Goal: Task Accomplishment & Management: Use online tool/utility

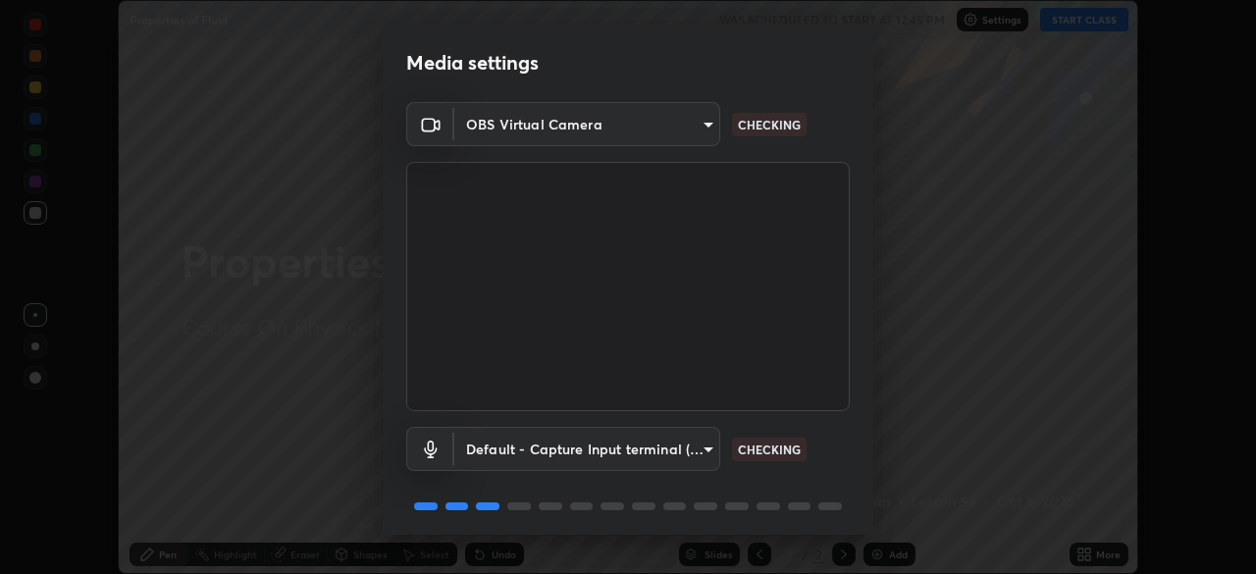
scroll to position [70, 0]
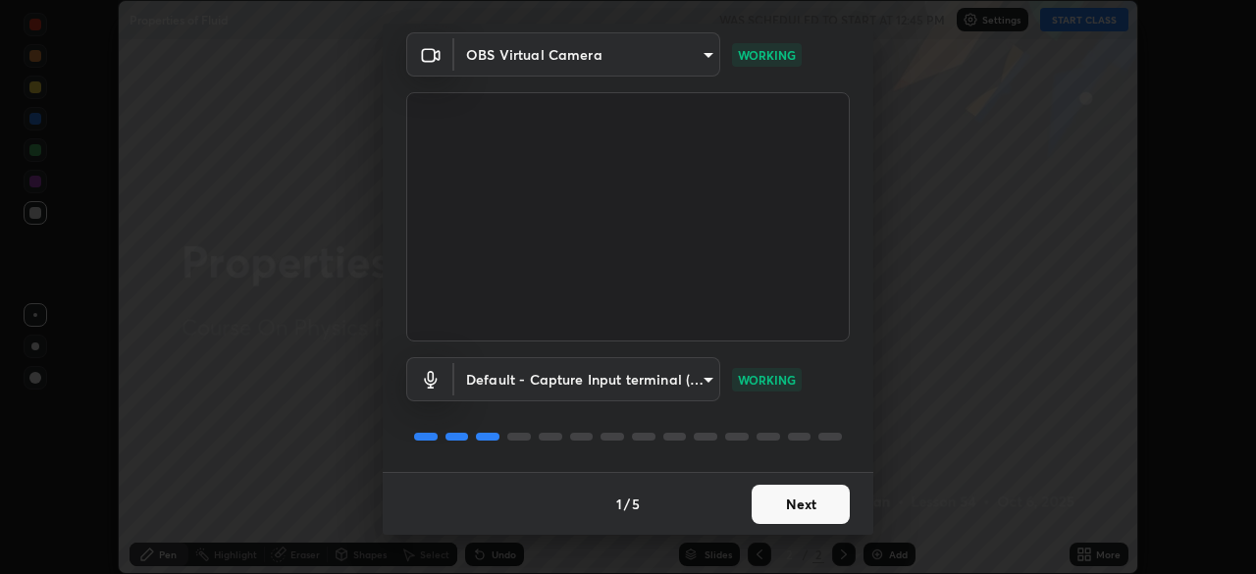
click at [812, 503] on button "Next" at bounding box center [801, 504] width 98 height 39
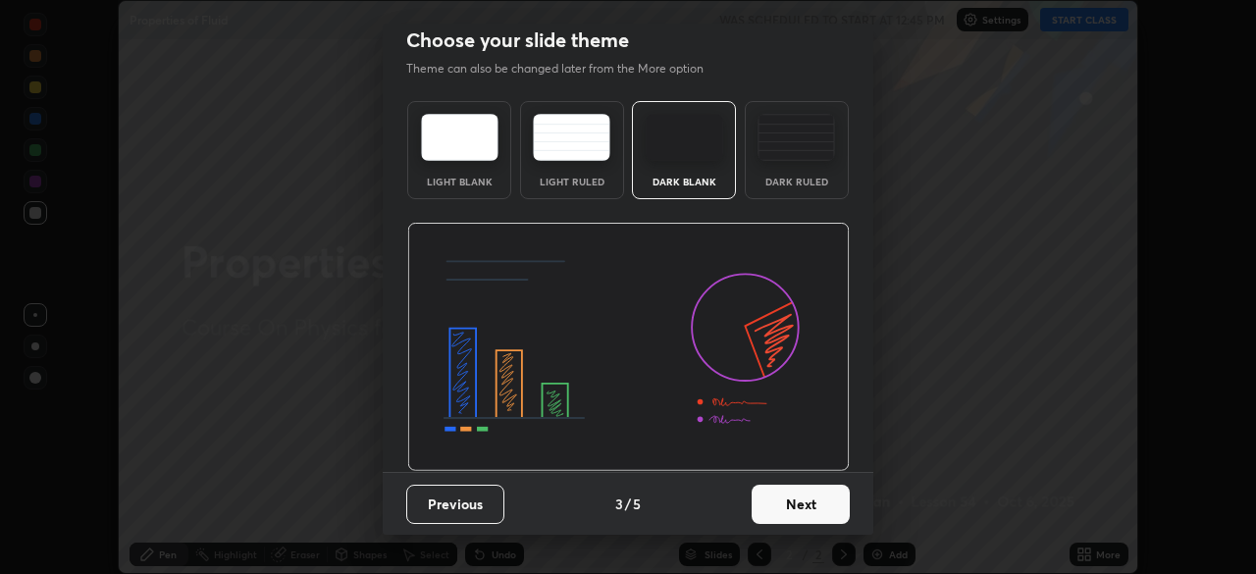
scroll to position [0, 0]
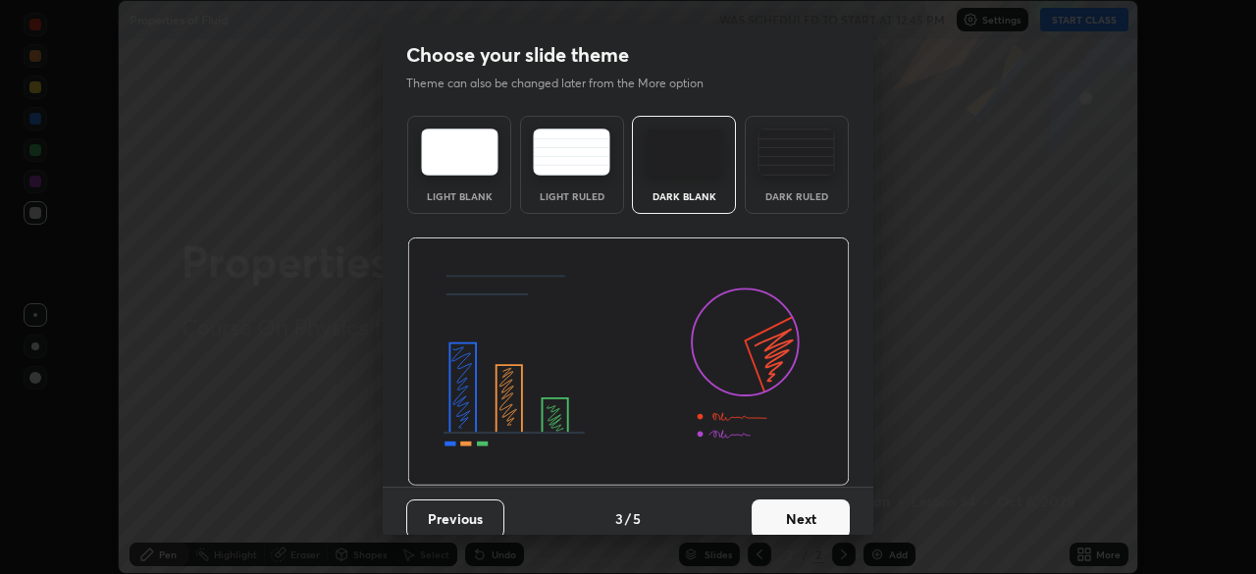
click at [829, 507] on button "Next" at bounding box center [801, 519] width 98 height 39
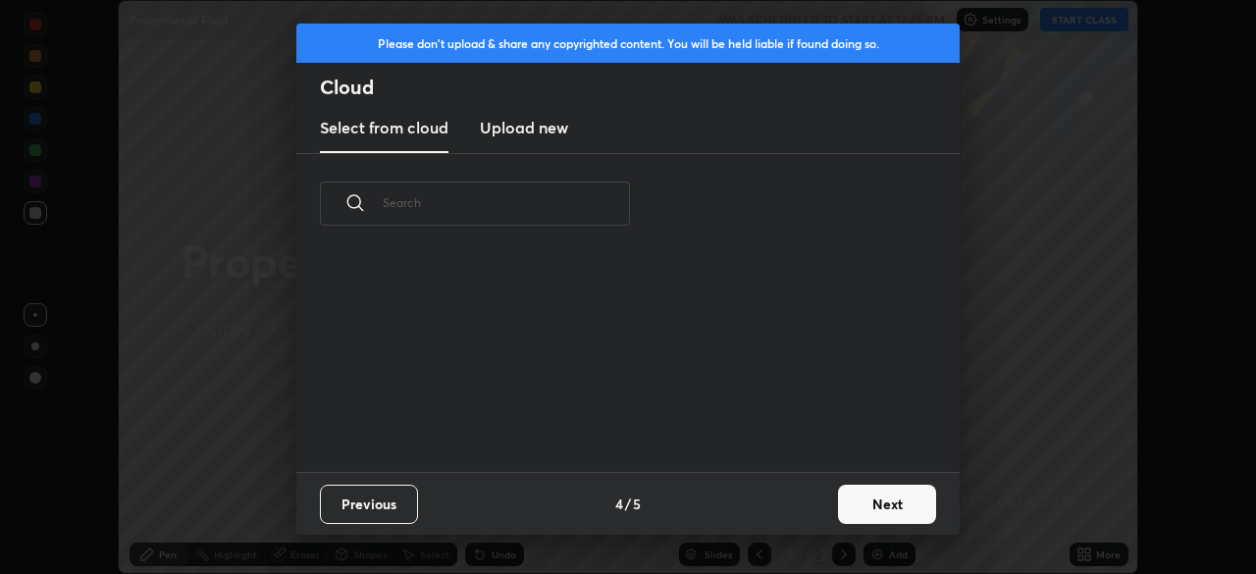
click at [841, 508] on button "Next" at bounding box center [887, 504] width 98 height 39
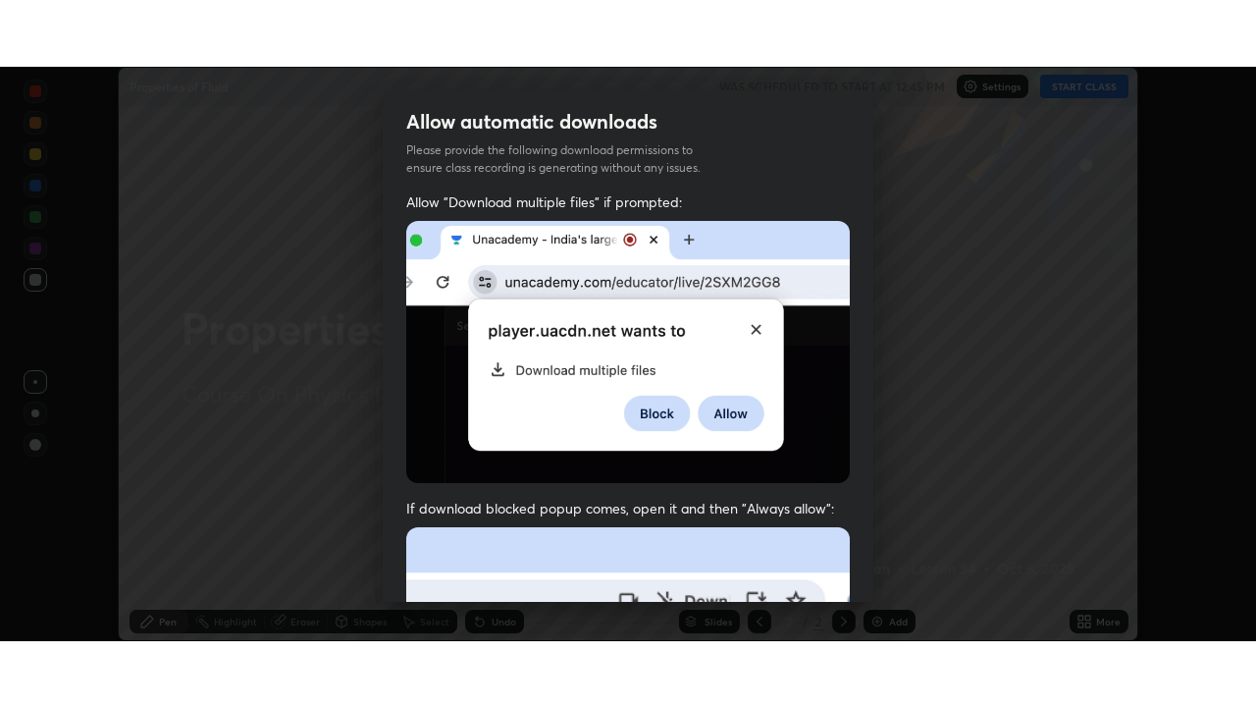
scroll to position [470, 0]
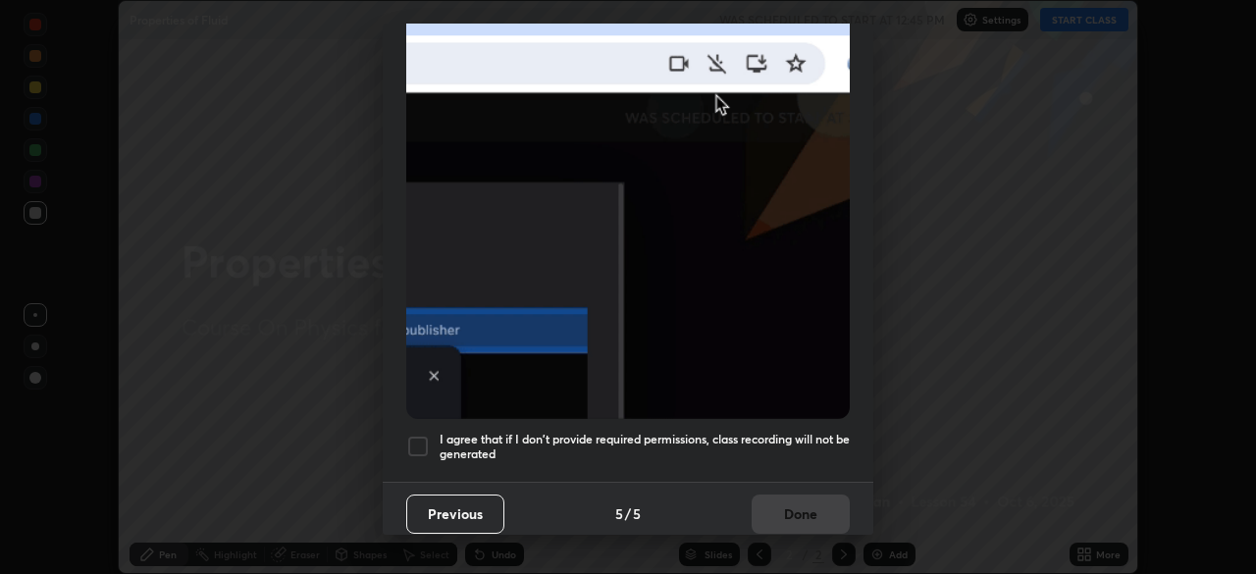
click at [819, 432] on h5 "I agree that if I don't provide required permissions, class recording will not …" at bounding box center [645, 447] width 410 height 30
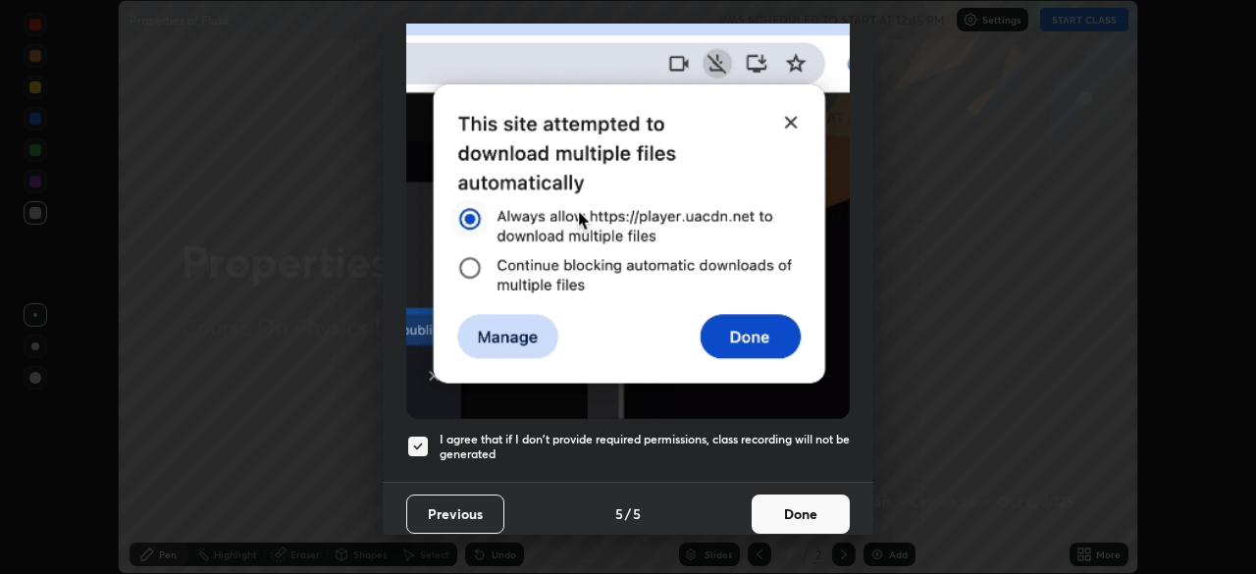
click at [817, 495] on button "Done" at bounding box center [801, 514] width 98 height 39
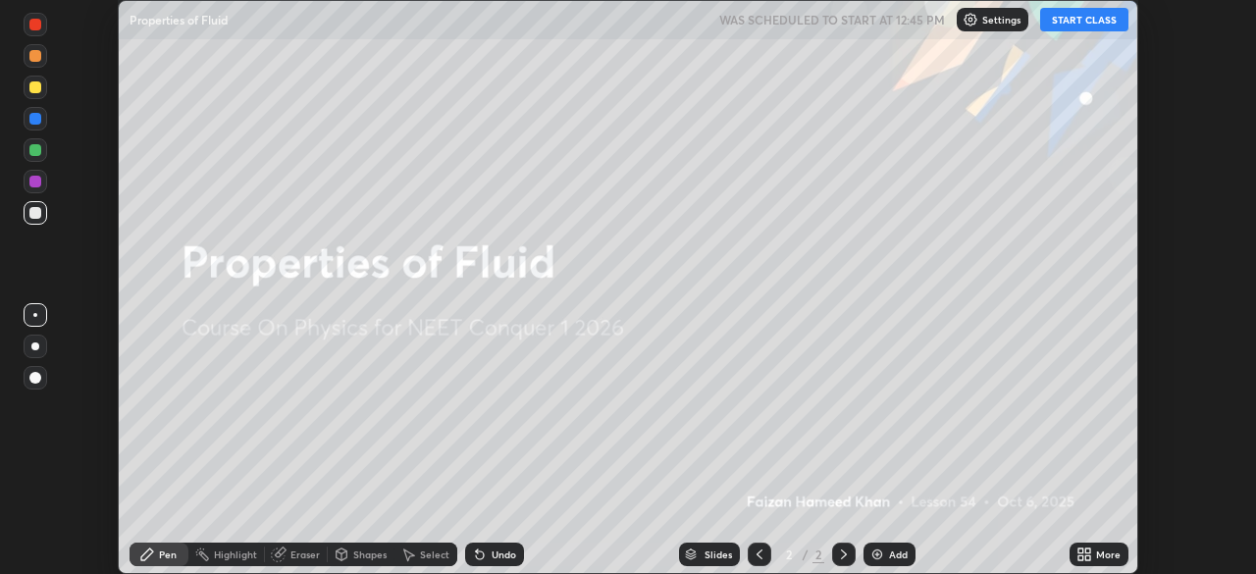
click at [1087, 557] on icon at bounding box center [1087, 558] width 5 height 5
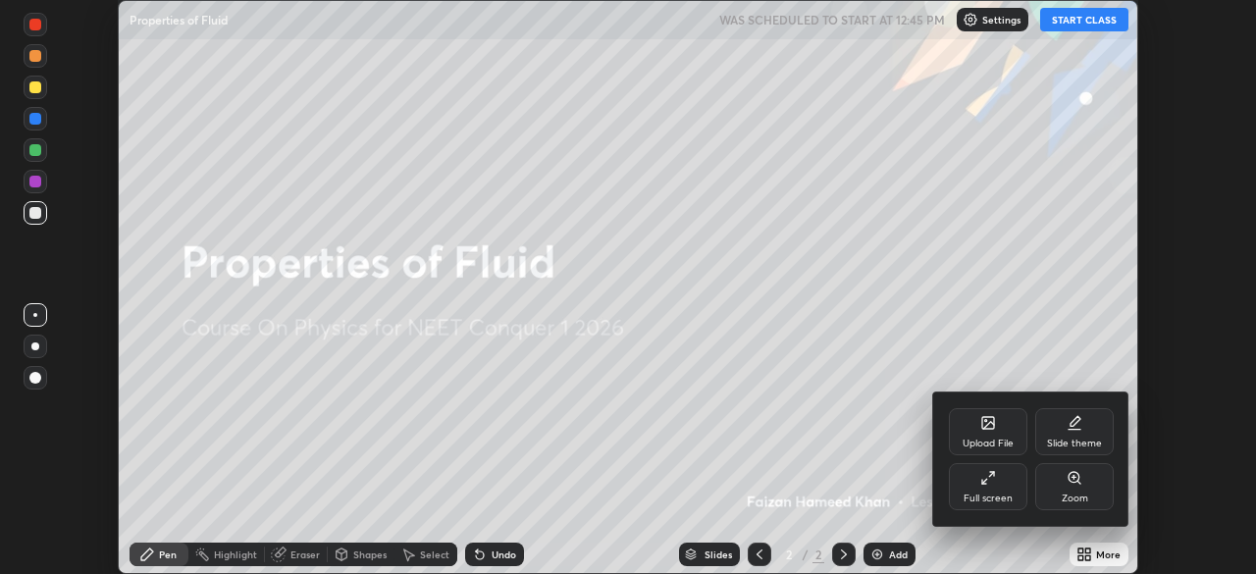
click at [994, 481] on icon at bounding box center [988, 478] width 16 height 16
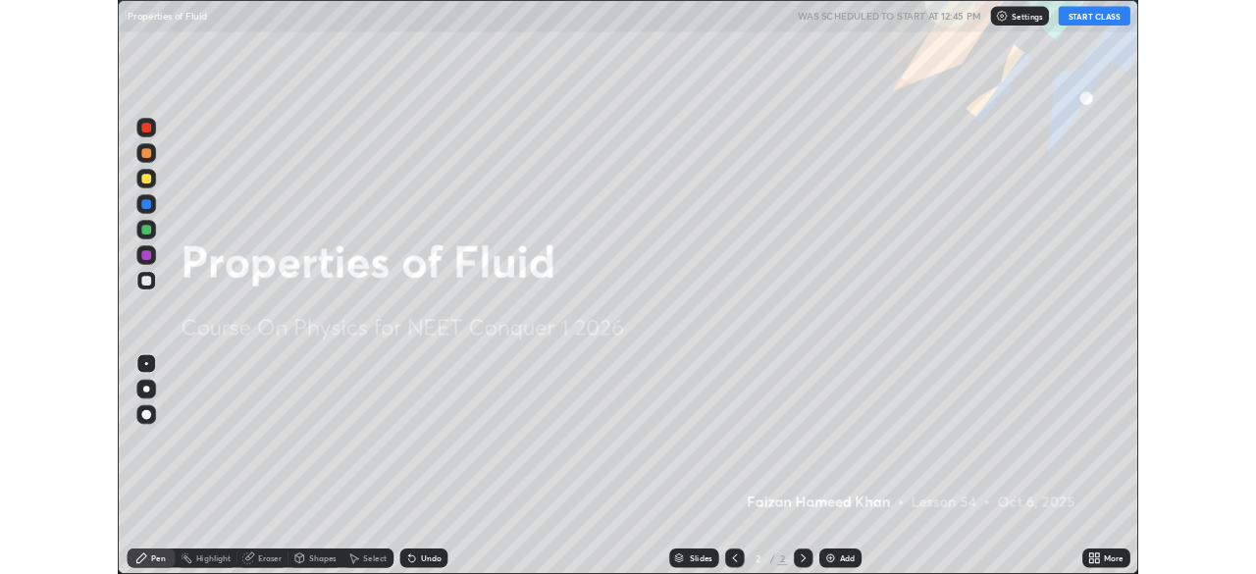
scroll to position [707, 1256]
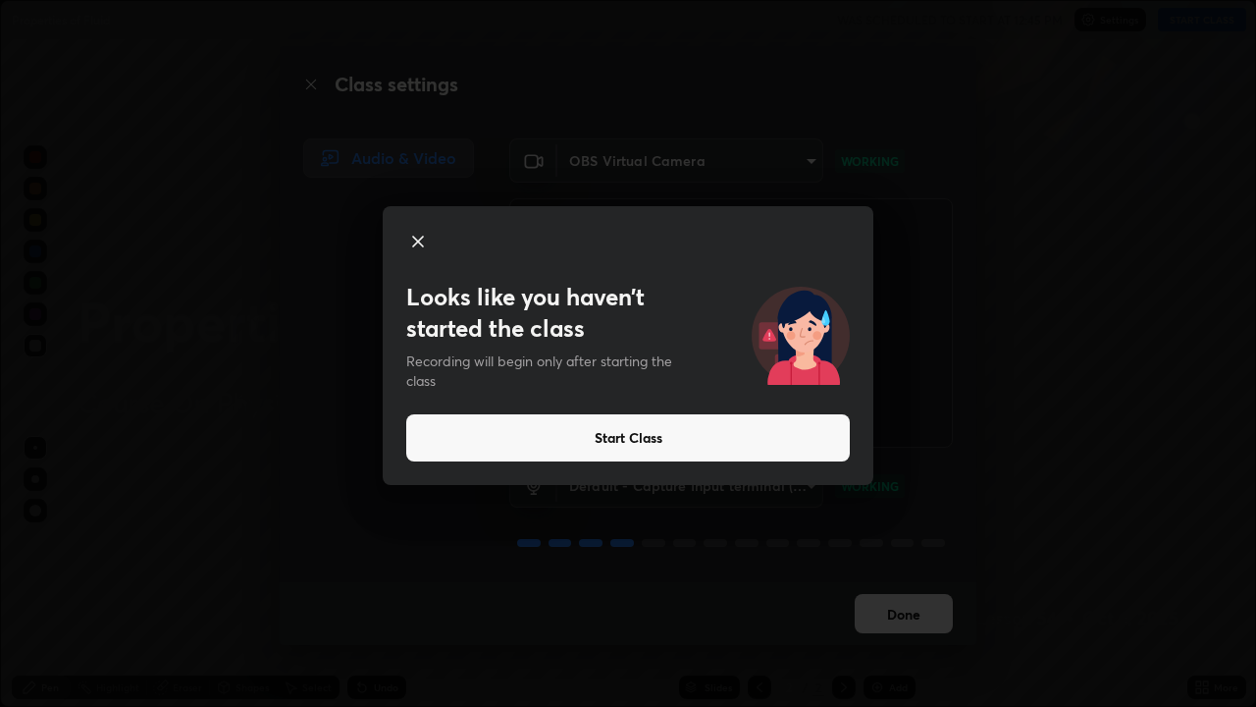
click at [784, 434] on button "Start Class" at bounding box center [628, 437] width 444 height 47
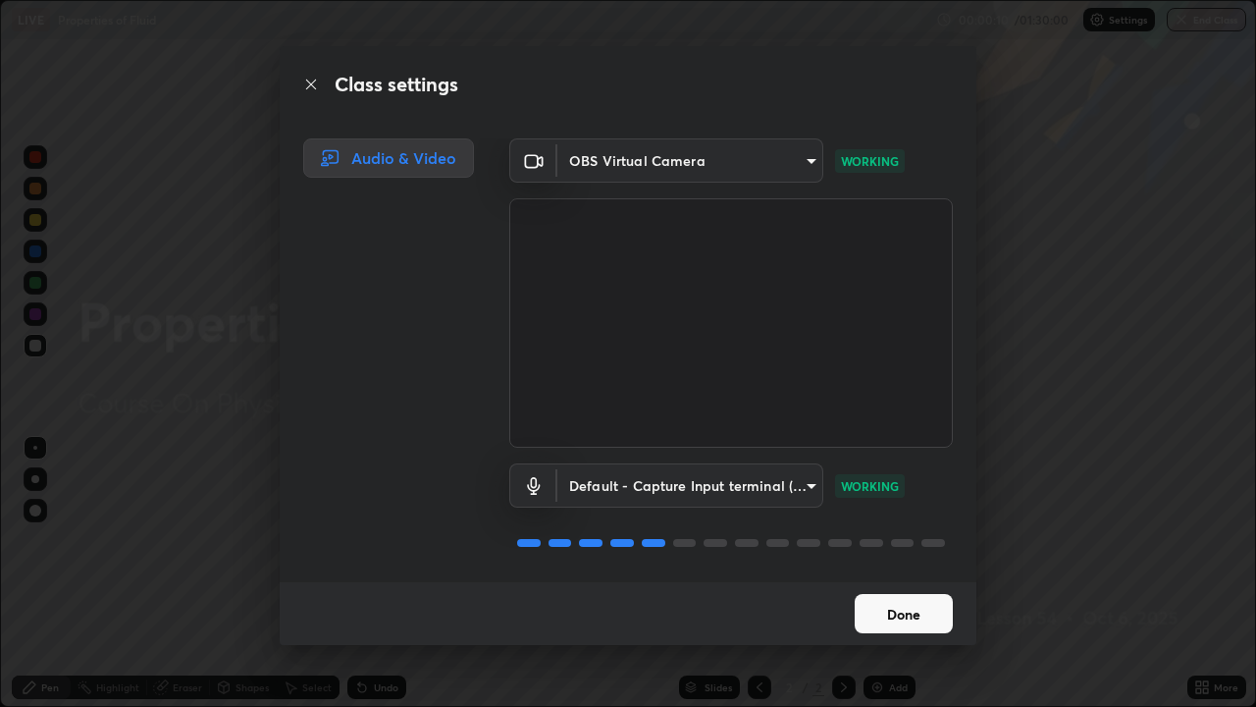
click at [900, 573] on button "Done" at bounding box center [904, 613] width 98 height 39
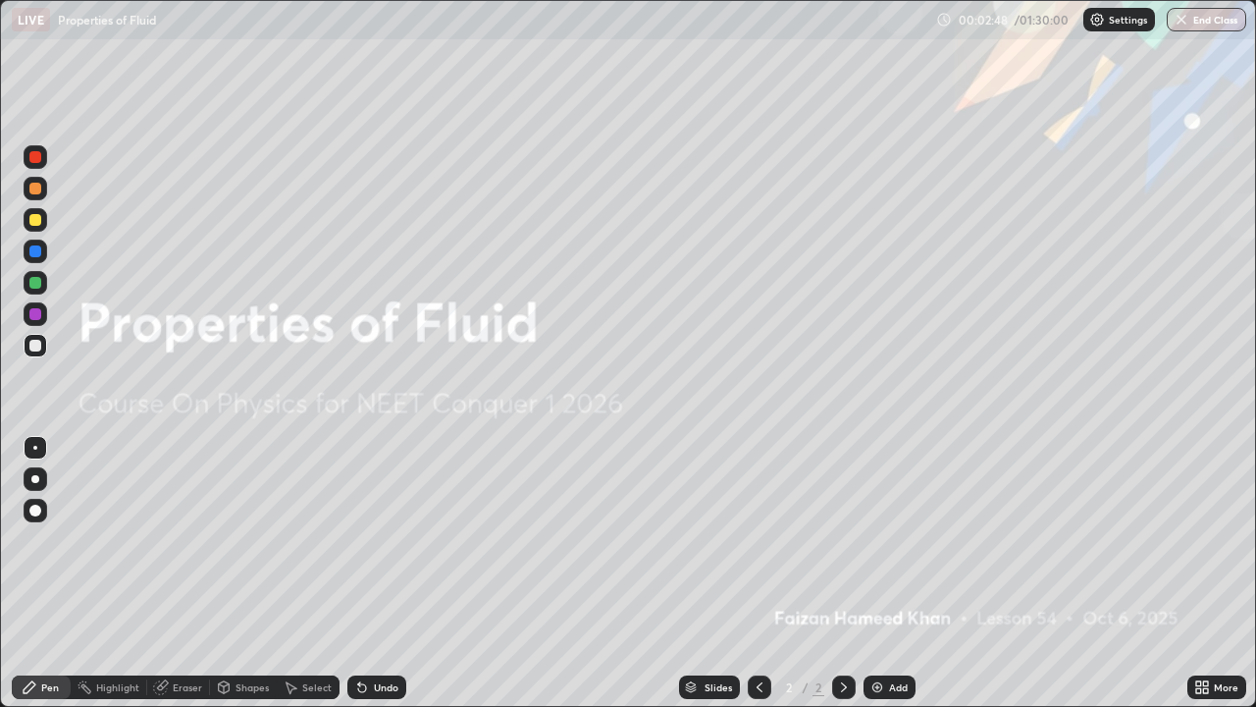
click at [842, 573] on icon at bounding box center [844, 687] width 6 height 10
click at [882, 573] on div "Add" at bounding box center [890, 687] width 52 height 24
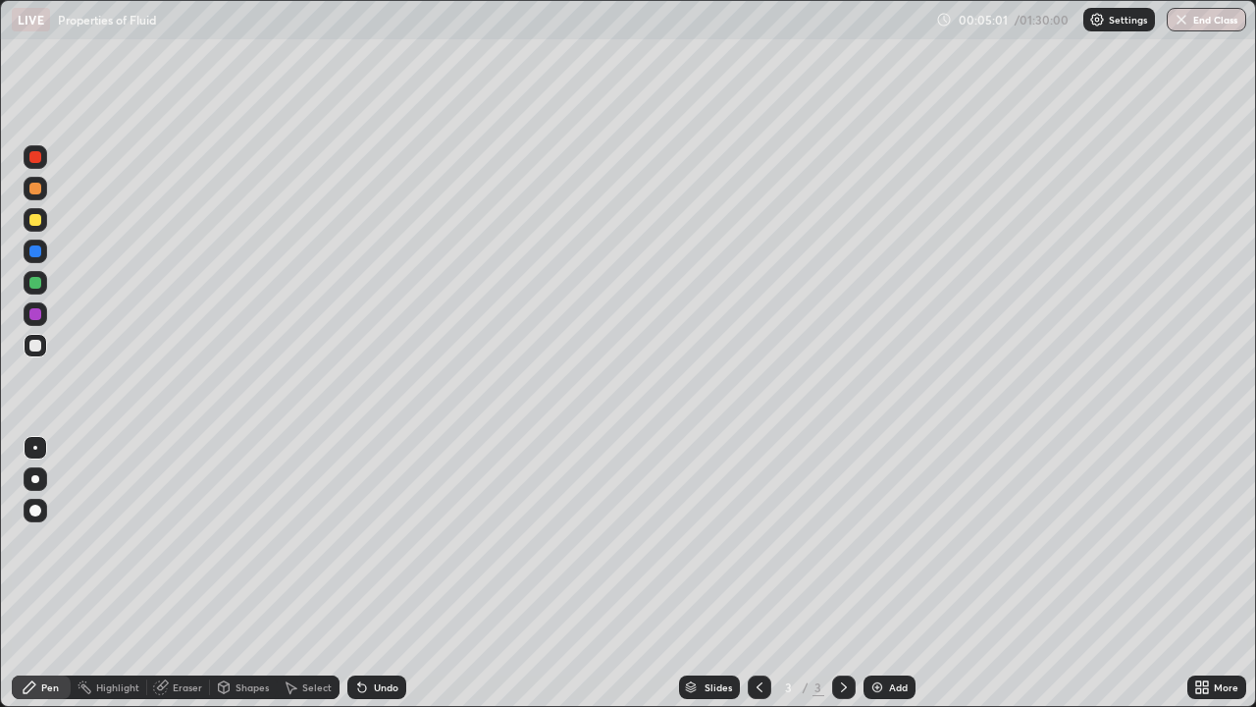
click at [233, 573] on div "Shapes" at bounding box center [243, 687] width 67 height 24
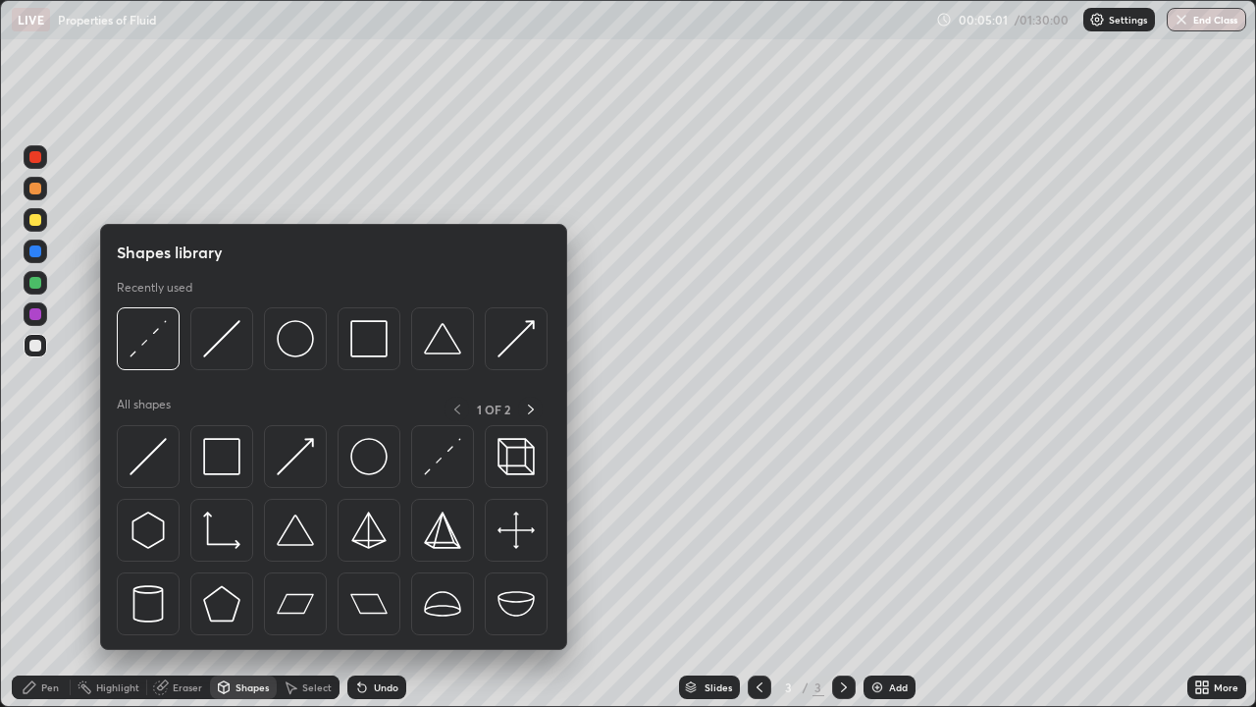
click at [181, 573] on div "Eraser" at bounding box center [187, 687] width 29 height 10
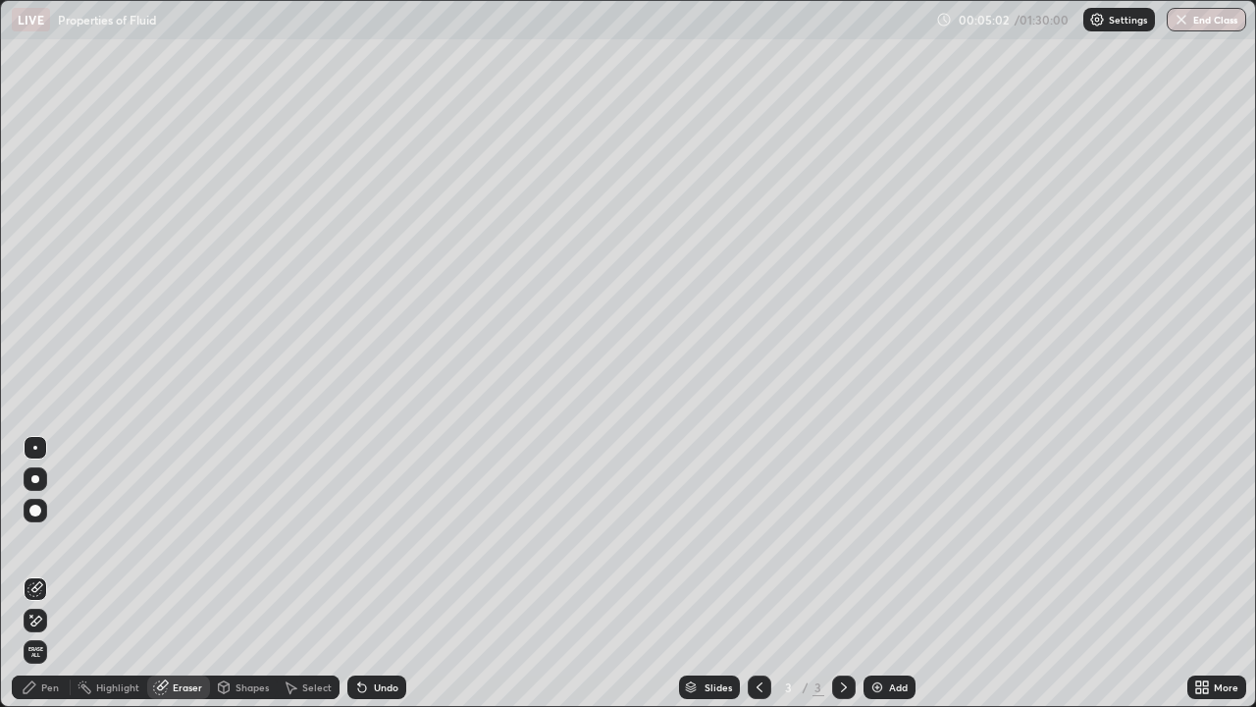
click at [35, 573] on span "Erase all" at bounding box center [36, 652] width 22 height 12
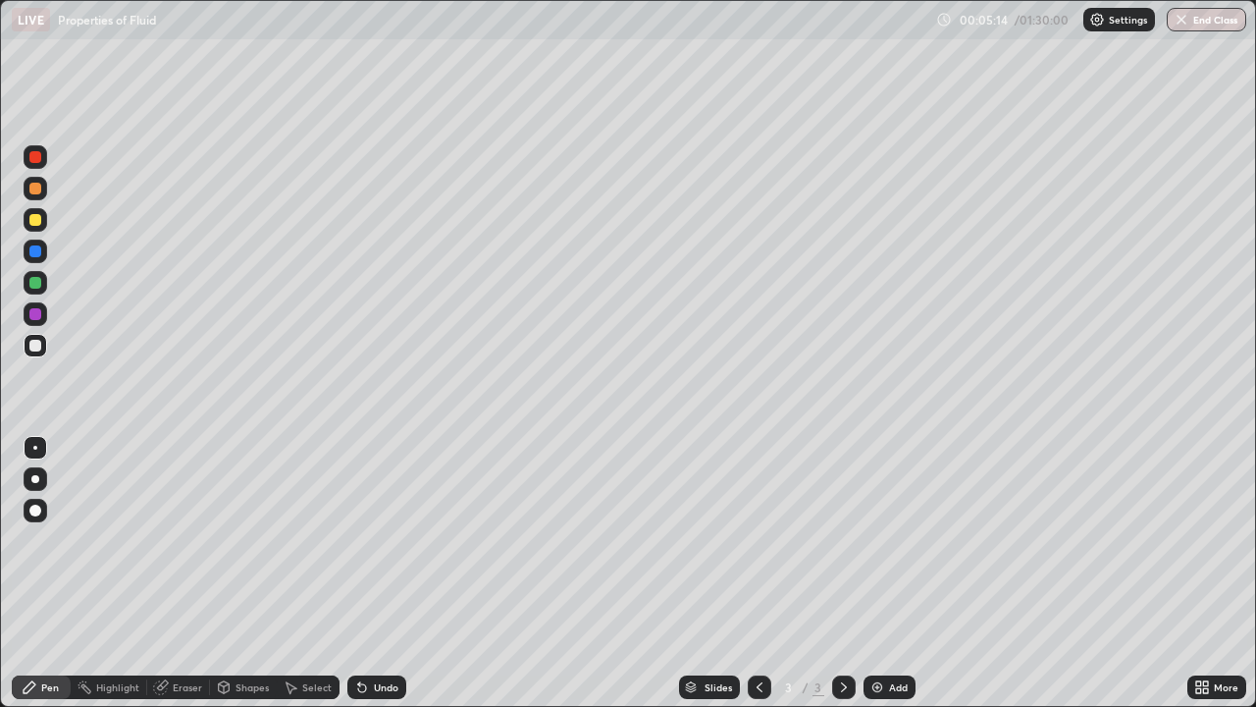
click at [236, 573] on div "Shapes" at bounding box center [252, 687] width 33 height 10
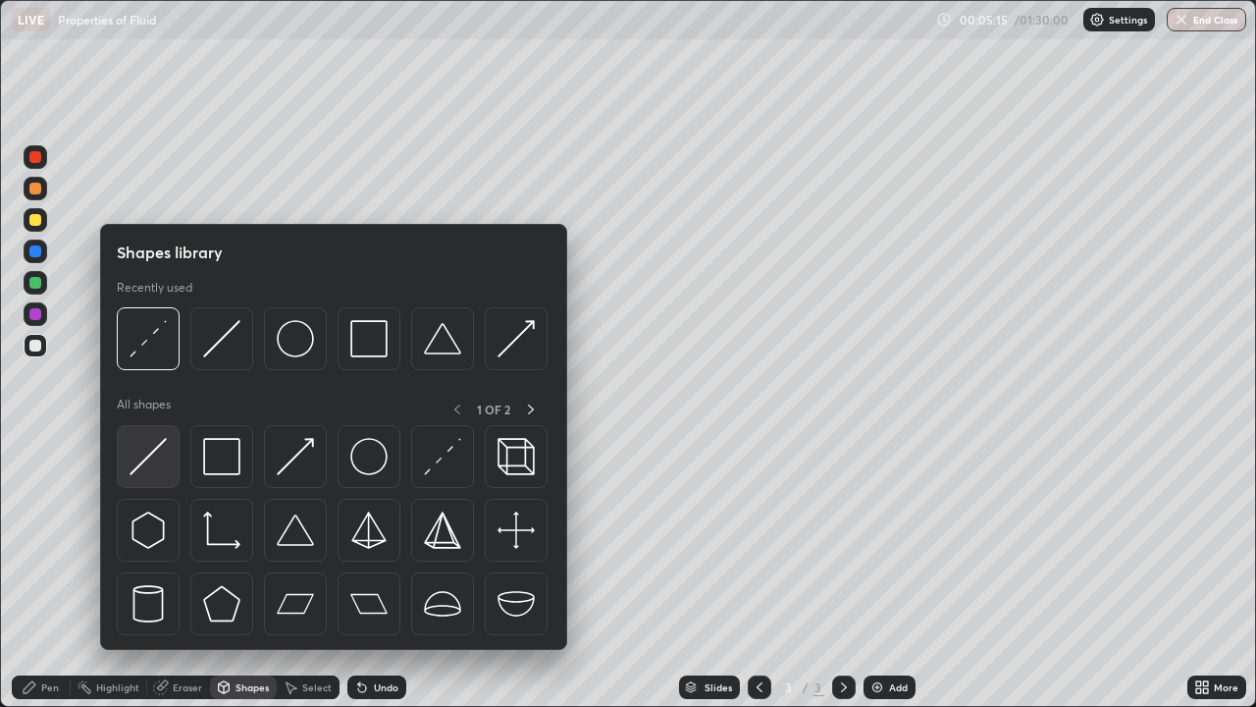
click at [161, 458] on img at bounding box center [148, 456] width 37 height 37
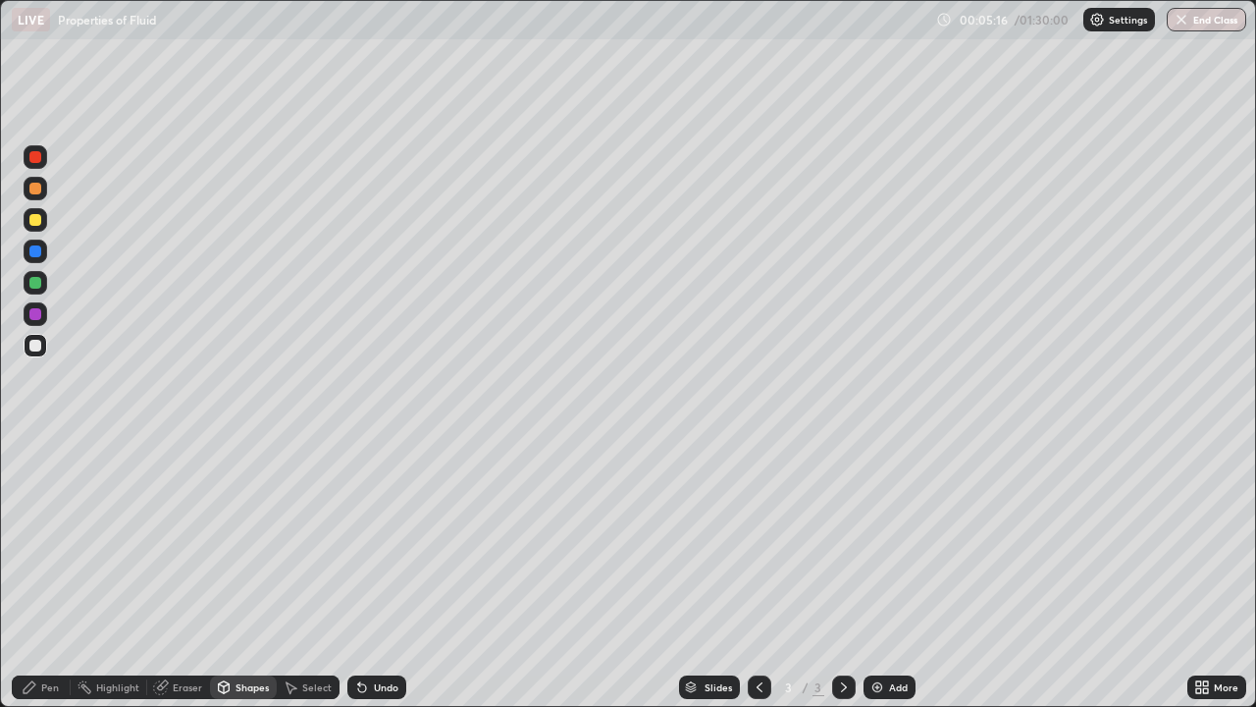
click at [223, 573] on icon at bounding box center [224, 685] width 11 height 3
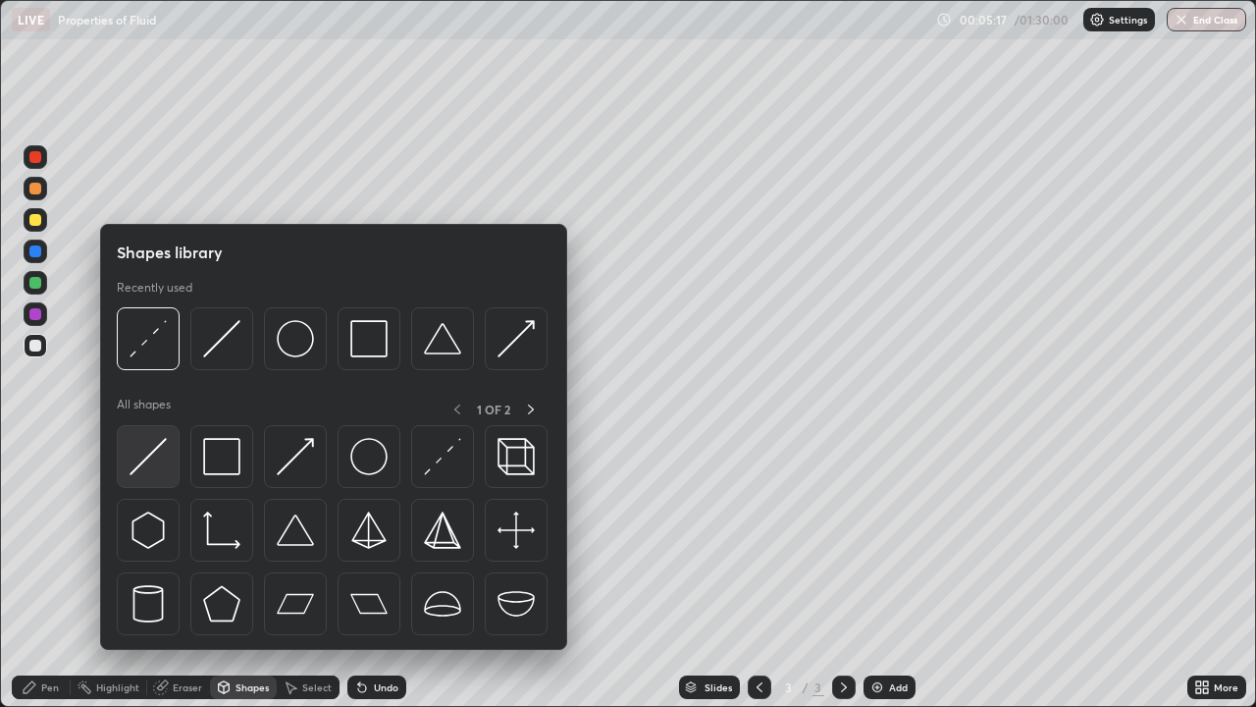
click at [163, 461] on img at bounding box center [148, 456] width 37 height 37
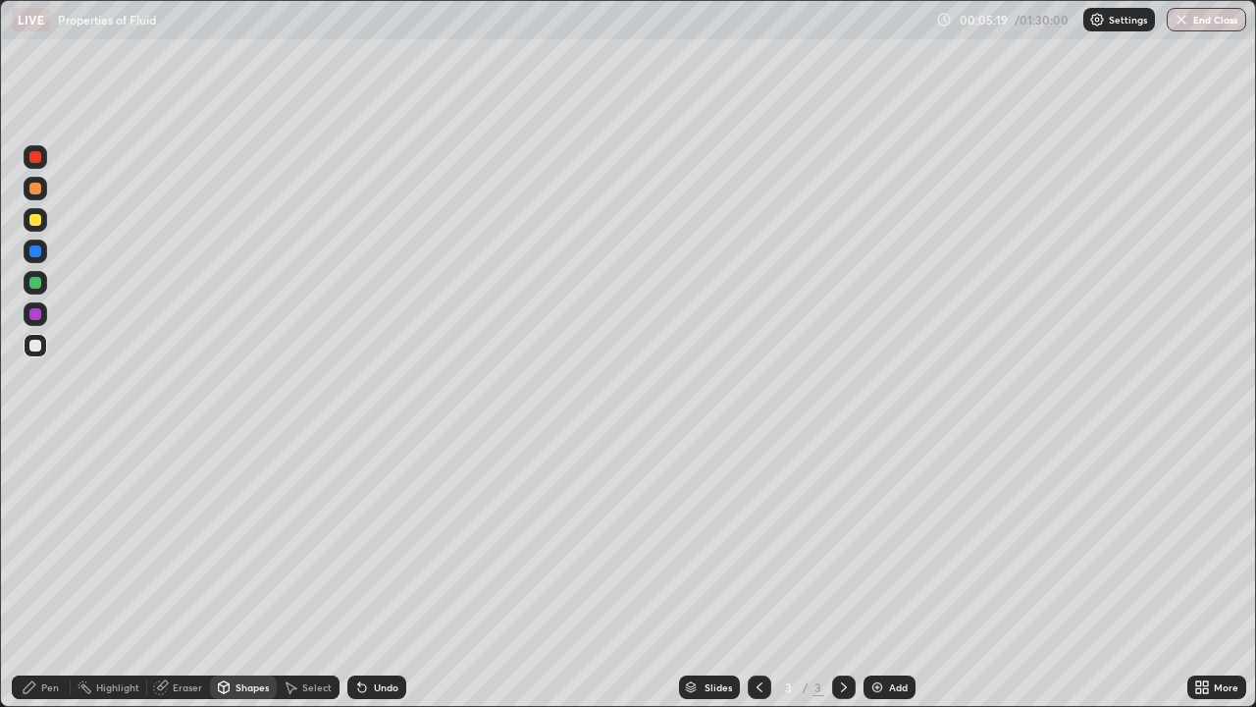
click at [380, 573] on div "Undo" at bounding box center [386, 687] width 25 height 10
click at [43, 221] on div at bounding box center [36, 220] width 24 height 24
click at [185, 573] on div "Eraser" at bounding box center [187, 687] width 29 height 10
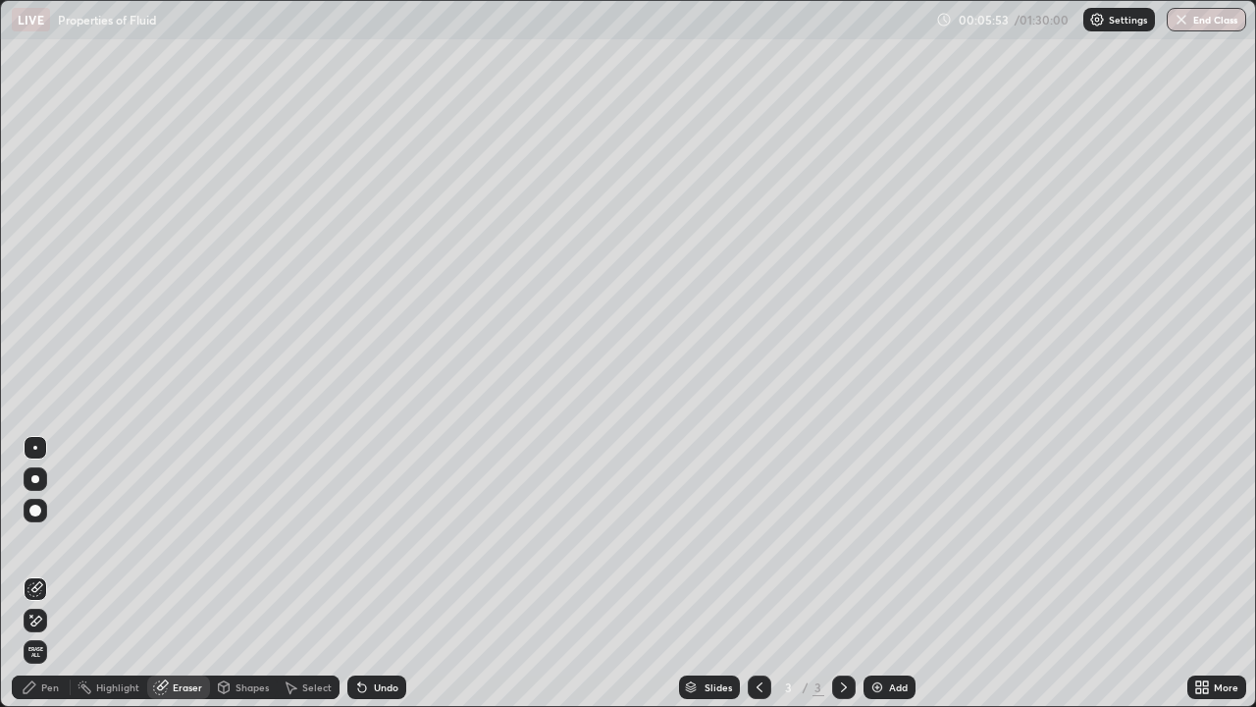
click at [41, 573] on div "Pen" at bounding box center [50, 687] width 18 height 10
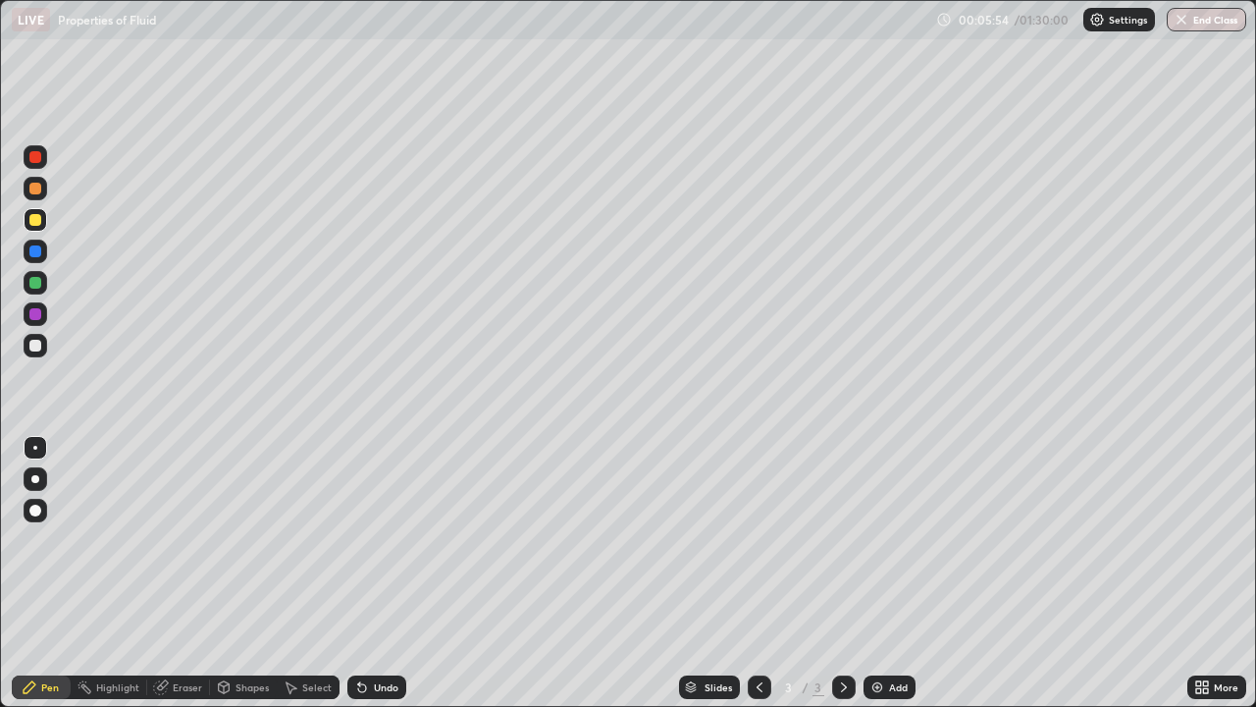
click at [44, 252] on div at bounding box center [36, 251] width 24 height 24
click at [43, 217] on div at bounding box center [36, 220] width 24 height 24
click at [381, 573] on div "Undo" at bounding box center [376, 687] width 59 height 24
click at [44, 253] on div at bounding box center [36, 251] width 24 height 24
click at [242, 573] on div "Shapes" at bounding box center [252, 687] width 33 height 10
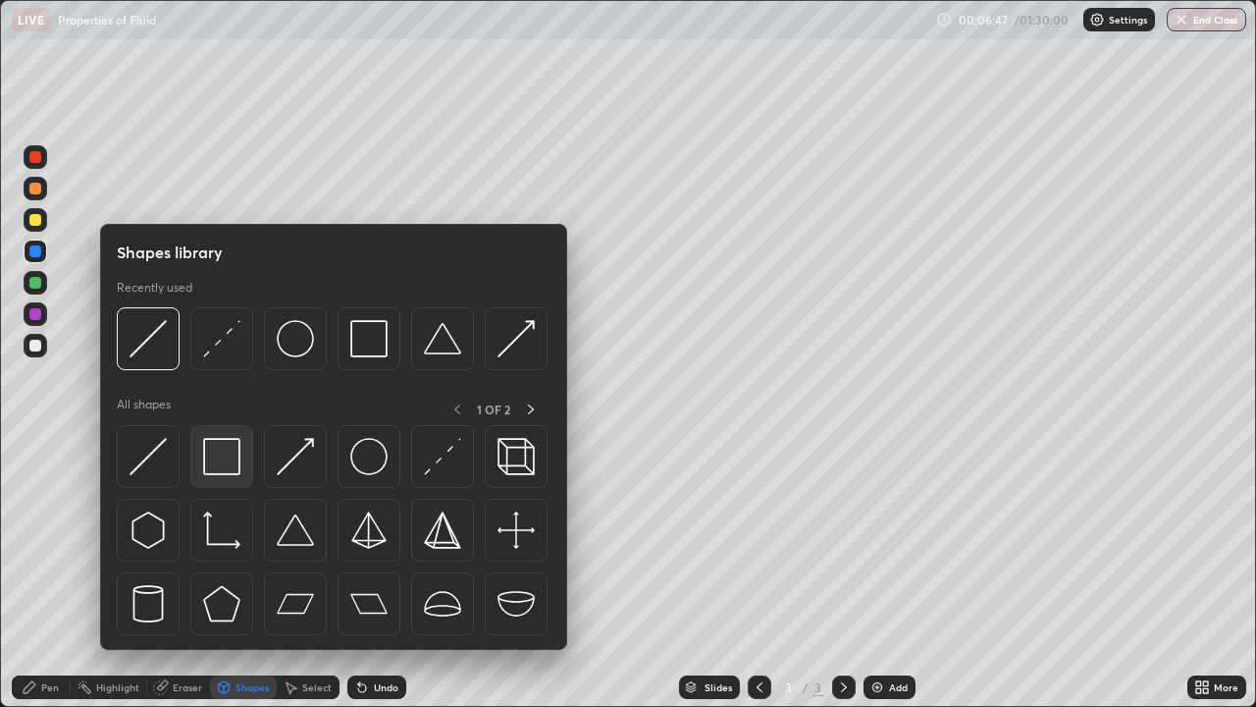
click at [221, 461] on img at bounding box center [221, 456] width 37 height 37
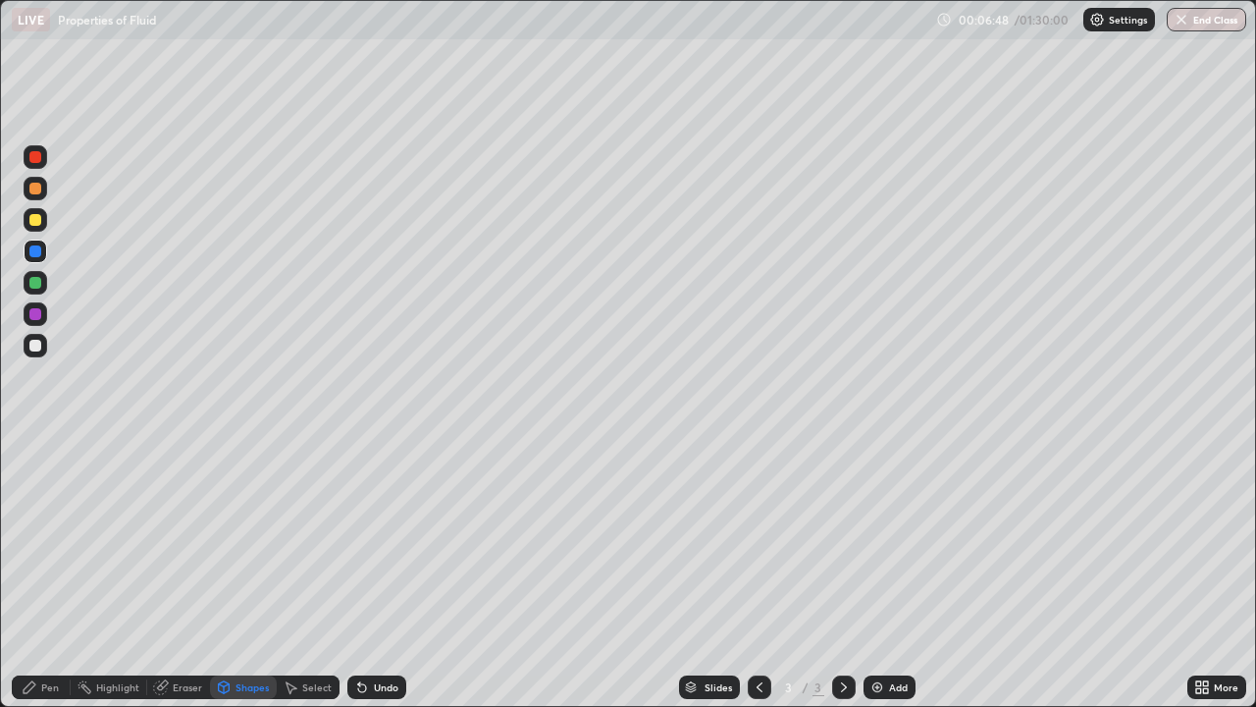
click at [43, 194] on div at bounding box center [36, 189] width 24 height 24
click at [232, 573] on div "Shapes" at bounding box center [243, 687] width 67 height 24
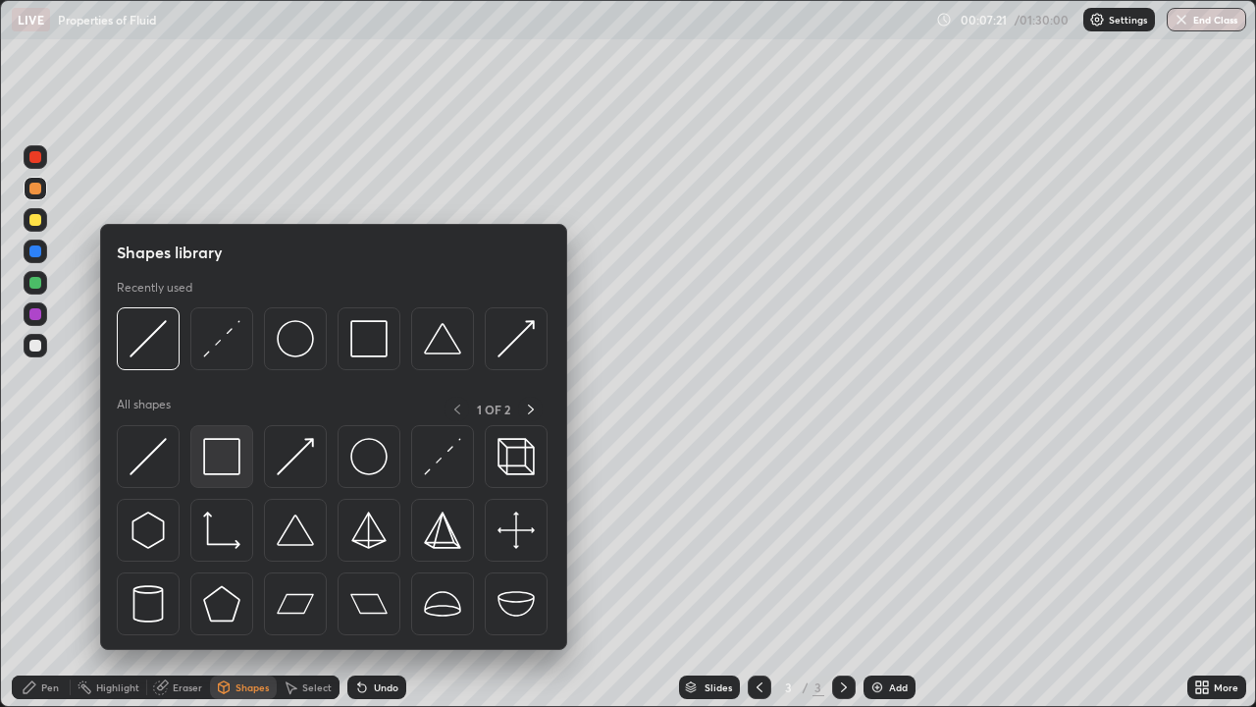
click at [235, 472] on img at bounding box center [221, 456] width 37 height 37
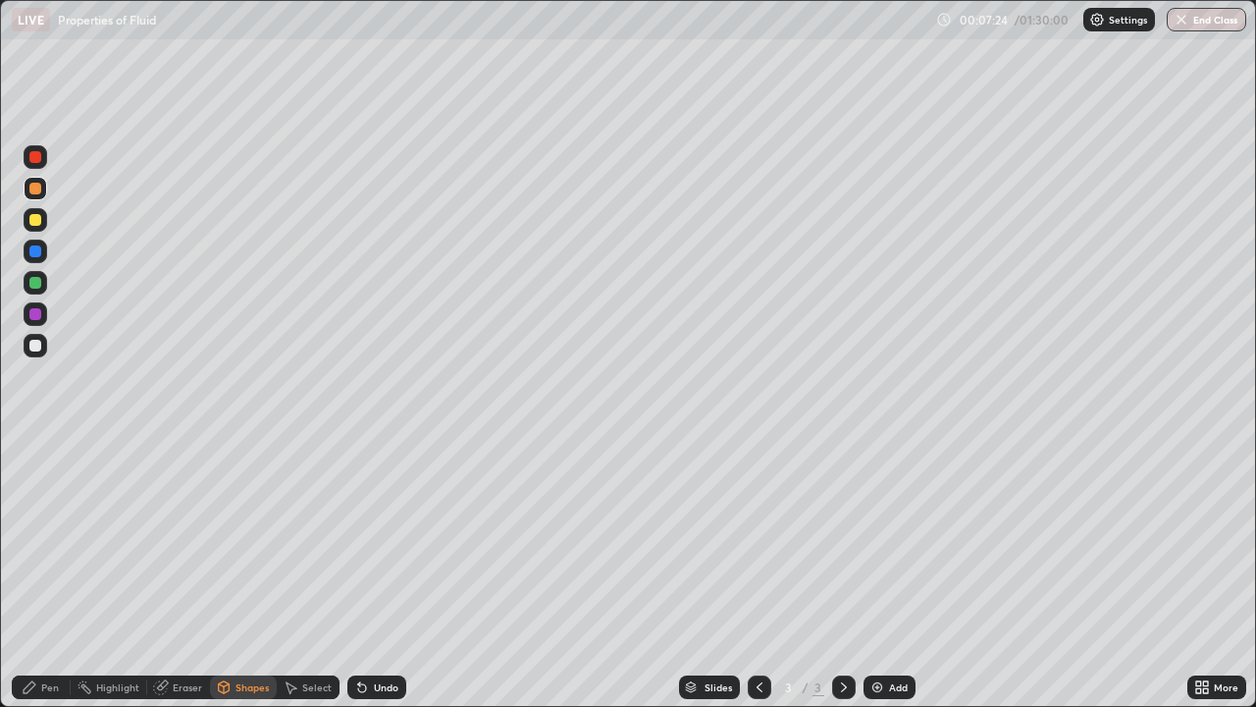
click at [57, 573] on div "Pen" at bounding box center [50, 687] width 18 height 10
click at [38, 349] on div at bounding box center [35, 346] width 12 height 12
click at [45, 573] on div "Pen" at bounding box center [50, 687] width 18 height 10
click at [369, 573] on div "Undo" at bounding box center [376, 687] width 59 height 24
click at [38, 187] on div at bounding box center [35, 189] width 12 height 12
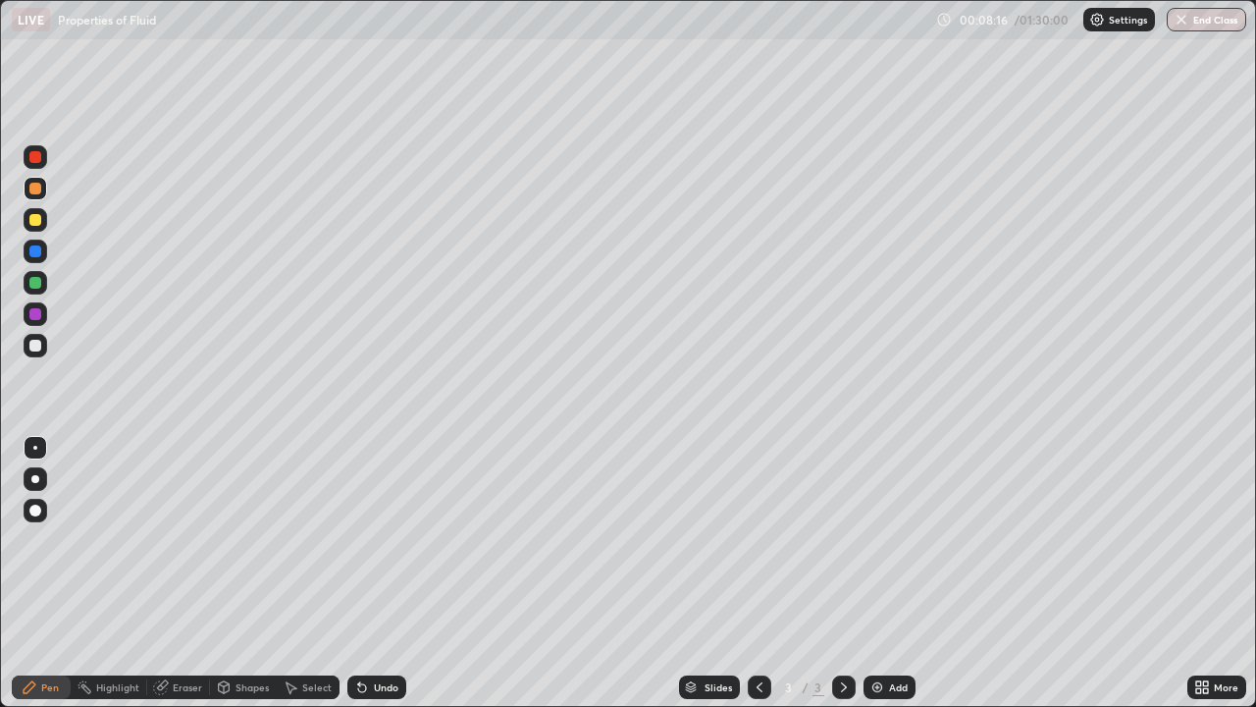
click at [42, 158] on div at bounding box center [36, 157] width 24 height 24
click at [382, 573] on div "Undo" at bounding box center [376, 687] width 59 height 24
click at [374, 573] on div "Undo" at bounding box center [386, 687] width 25 height 10
click at [38, 186] on div at bounding box center [35, 189] width 12 height 12
click at [833, 573] on div at bounding box center [844, 687] width 24 height 24
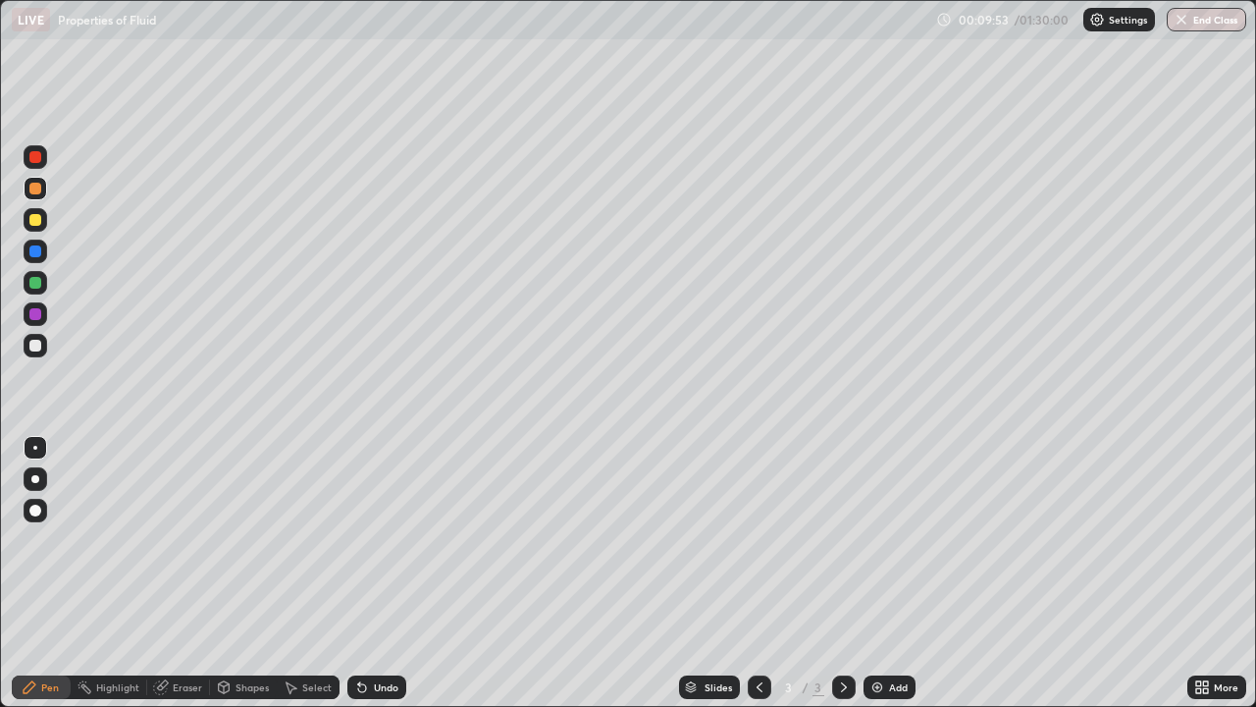
click at [874, 573] on img at bounding box center [878, 687] width 16 height 16
click at [761, 573] on icon at bounding box center [760, 687] width 16 height 16
click at [358, 573] on icon at bounding box center [359, 683] width 2 height 2
click at [359, 573] on icon at bounding box center [362, 688] width 8 height 8
click at [379, 573] on div "Undo" at bounding box center [376, 687] width 59 height 24
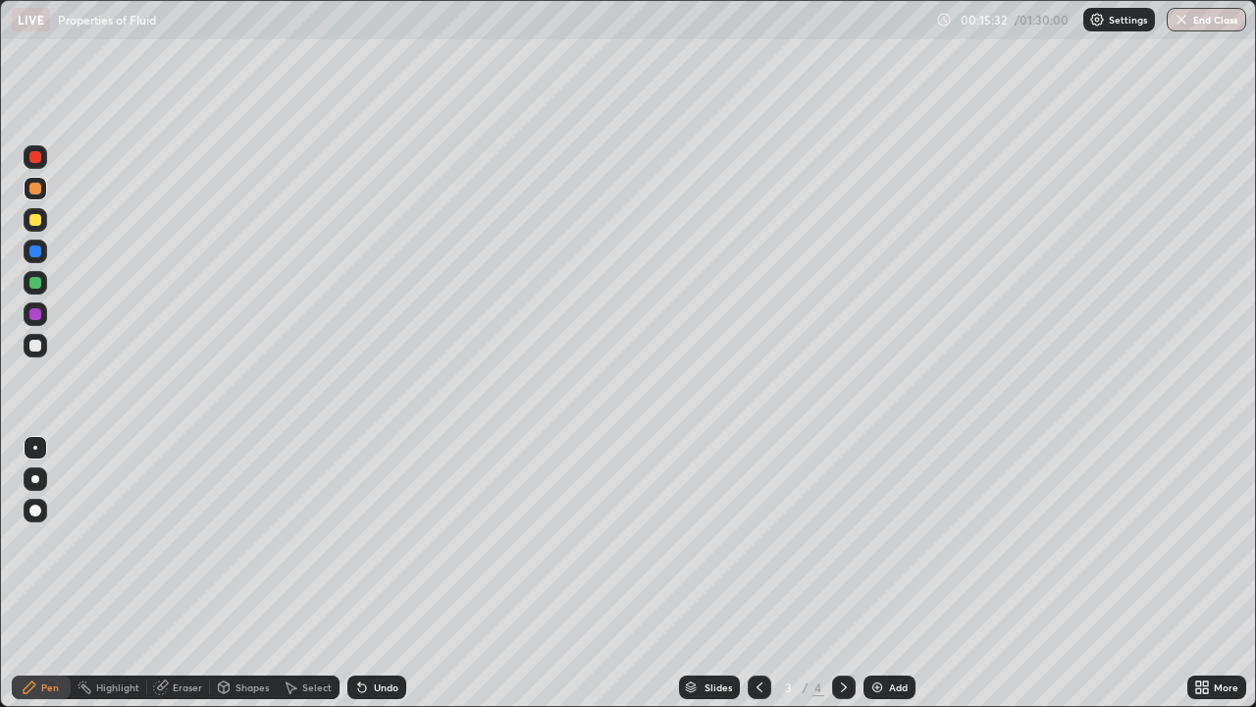
click at [381, 573] on div "Undo" at bounding box center [386, 687] width 25 height 10
click at [374, 573] on div "Undo" at bounding box center [386, 687] width 25 height 10
click at [1204, 573] on icon at bounding box center [1205, 683] width 5 height 5
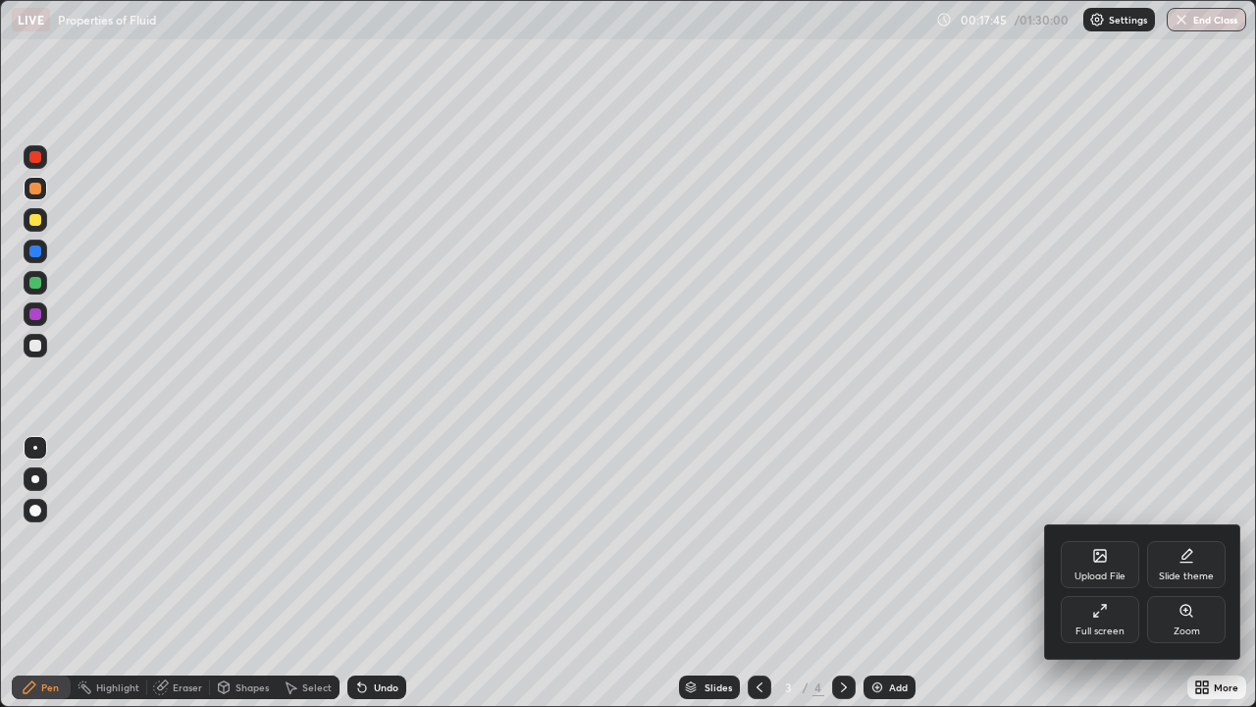
click at [1073, 573] on div "Full screen" at bounding box center [1100, 619] width 79 height 47
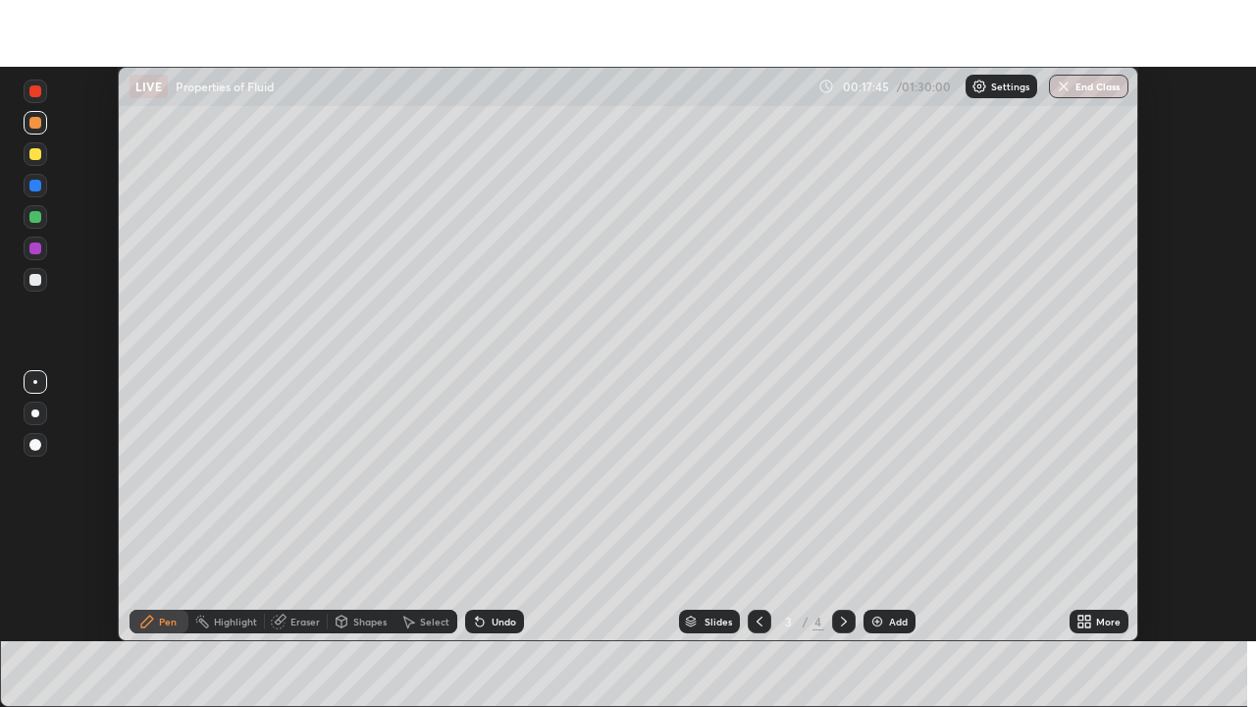
scroll to position [97572, 96890]
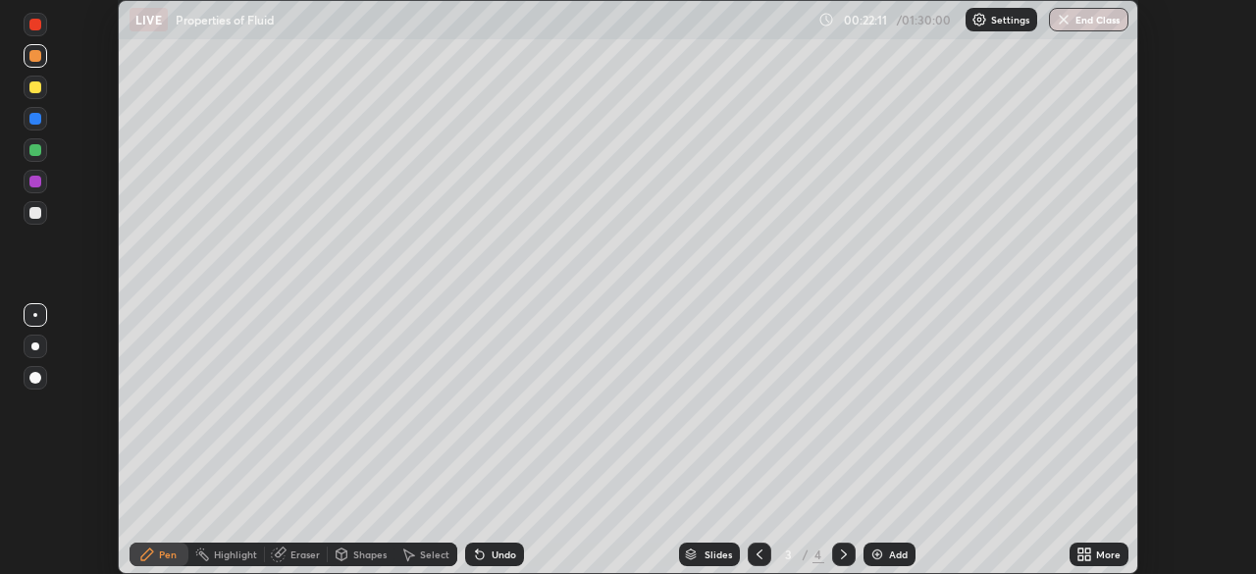
click at [1088, 556] on icon at bounding box center [1087, 558] width 5 height 5
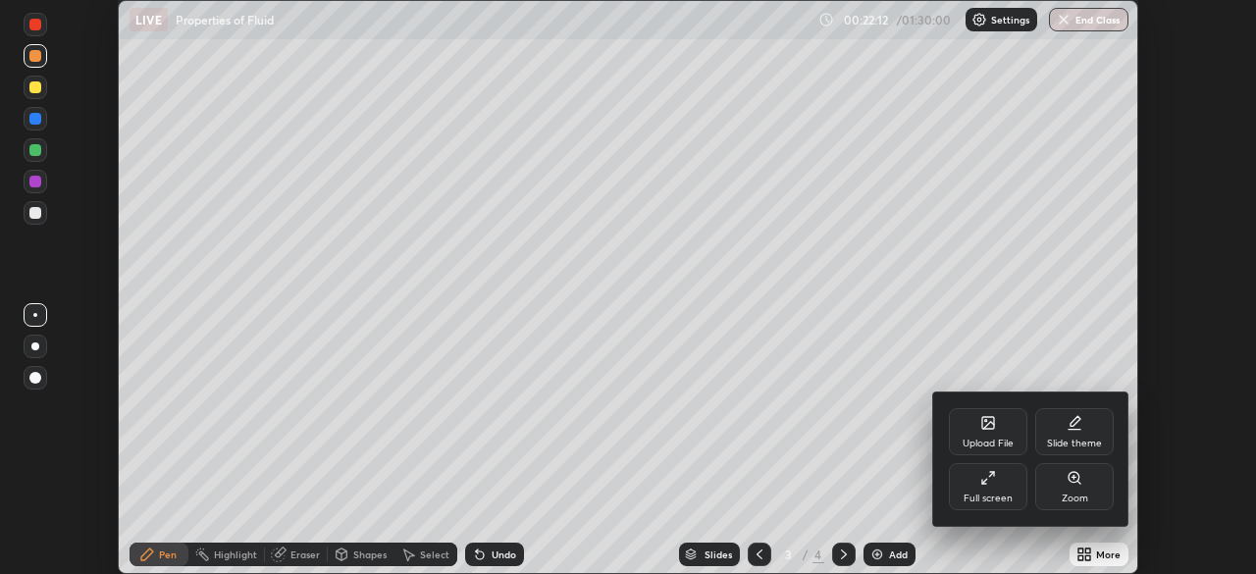
click at [1002, 495] on div "Full screen" at bounding box center [988, 499] width 49 height 10
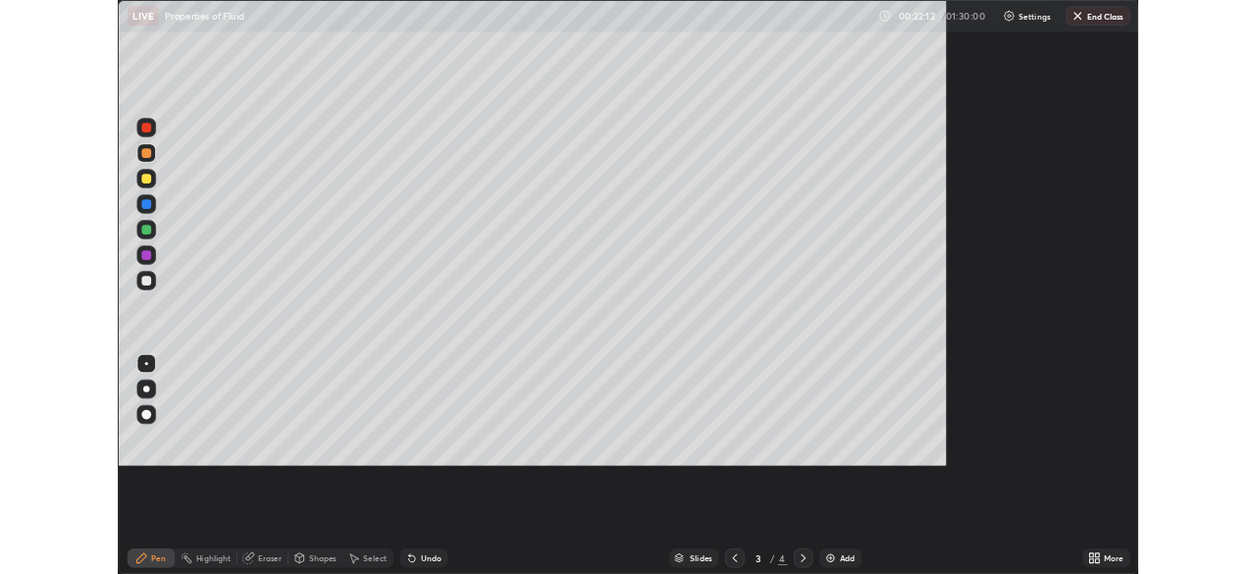
scroll to position [707, 1256]
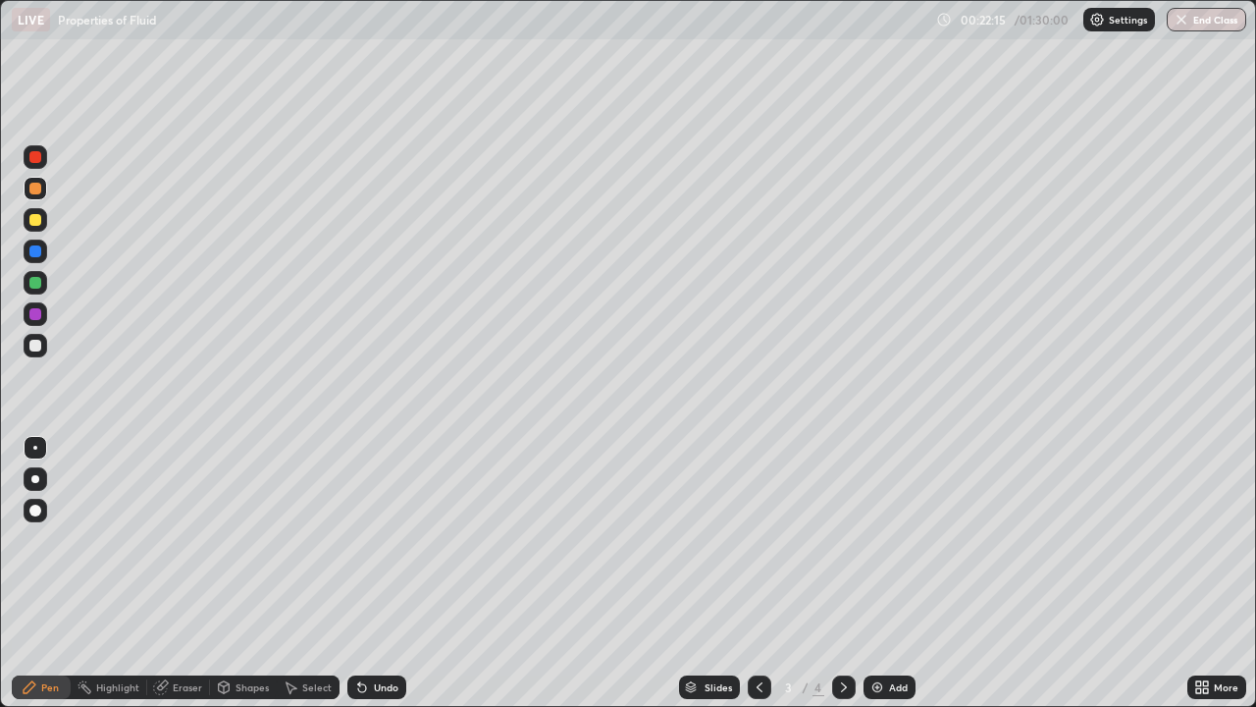
click at [842, 573] on icon at bounding box center [844, 687] width 16 height 16
click at [183, 573] on div "Eraser" at bounding box center [187, 687] width 29 height 10
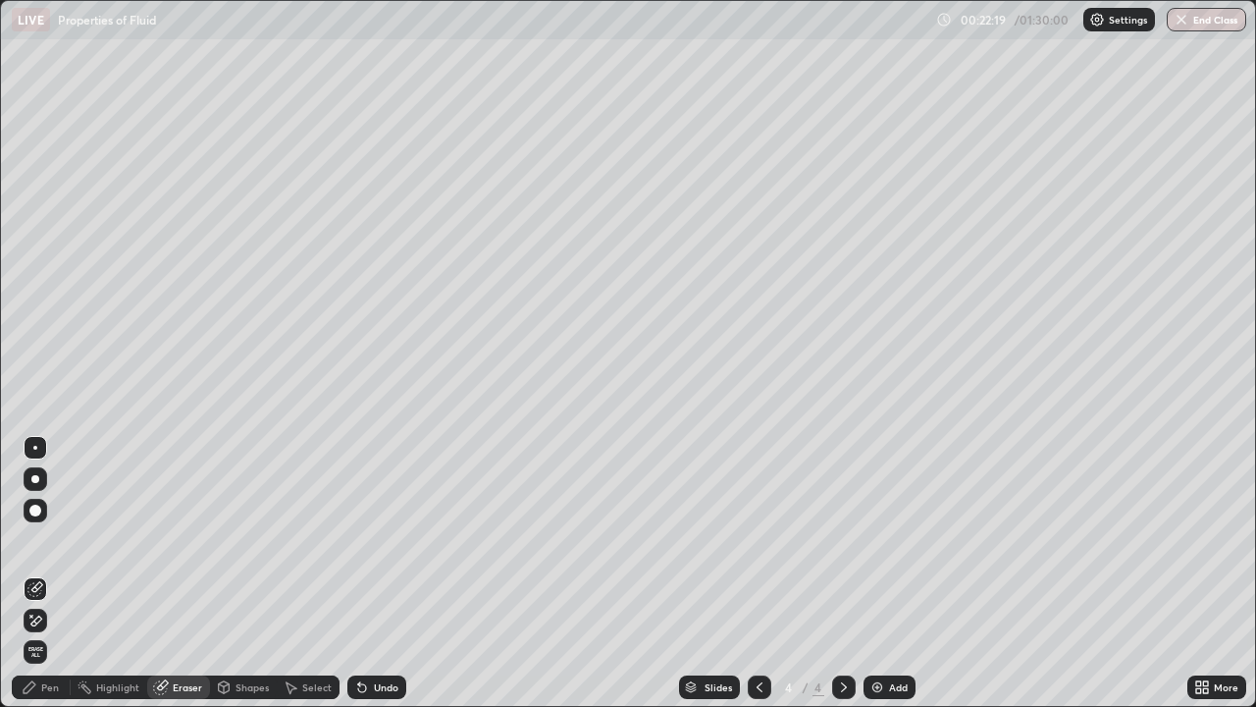
click at [36, 573] on span "Erase all" at bounding box center [36, 652] width 22 height 12
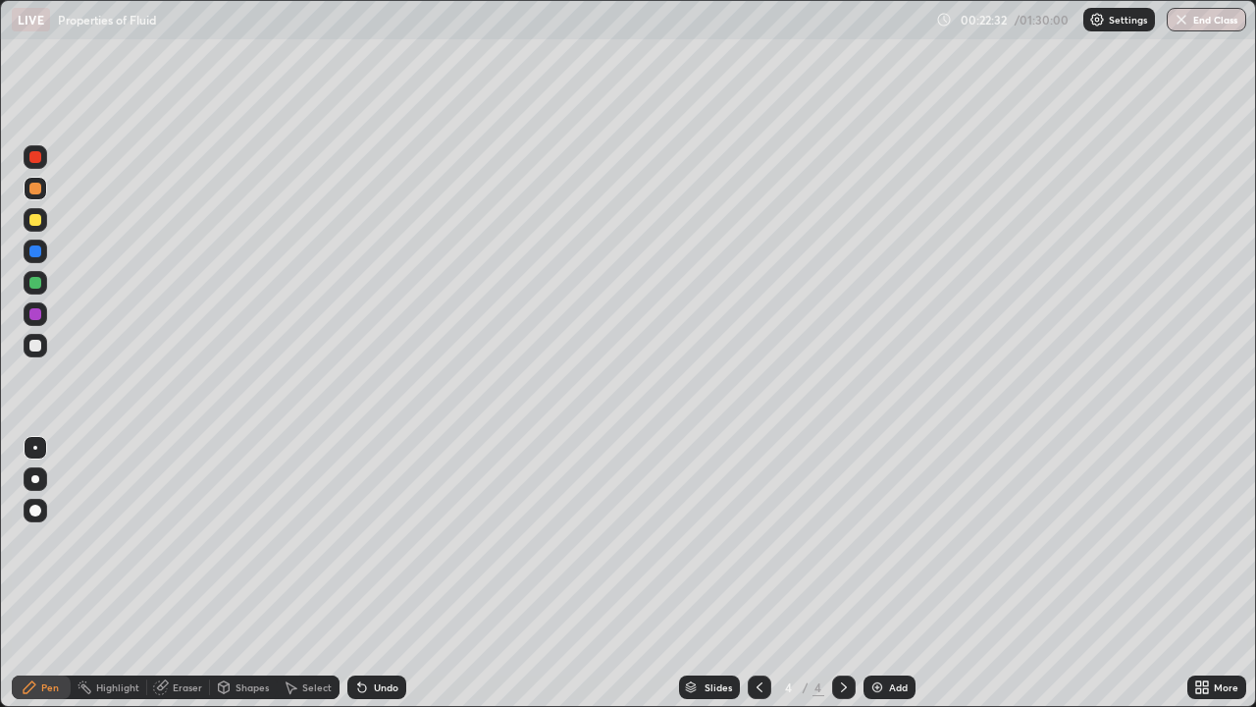
click at [45, 224] on div at bounding box center [36, 220] width 24 height 24
click at [227, 573] on icon at bounding box center [224, 687] width 11 height 12
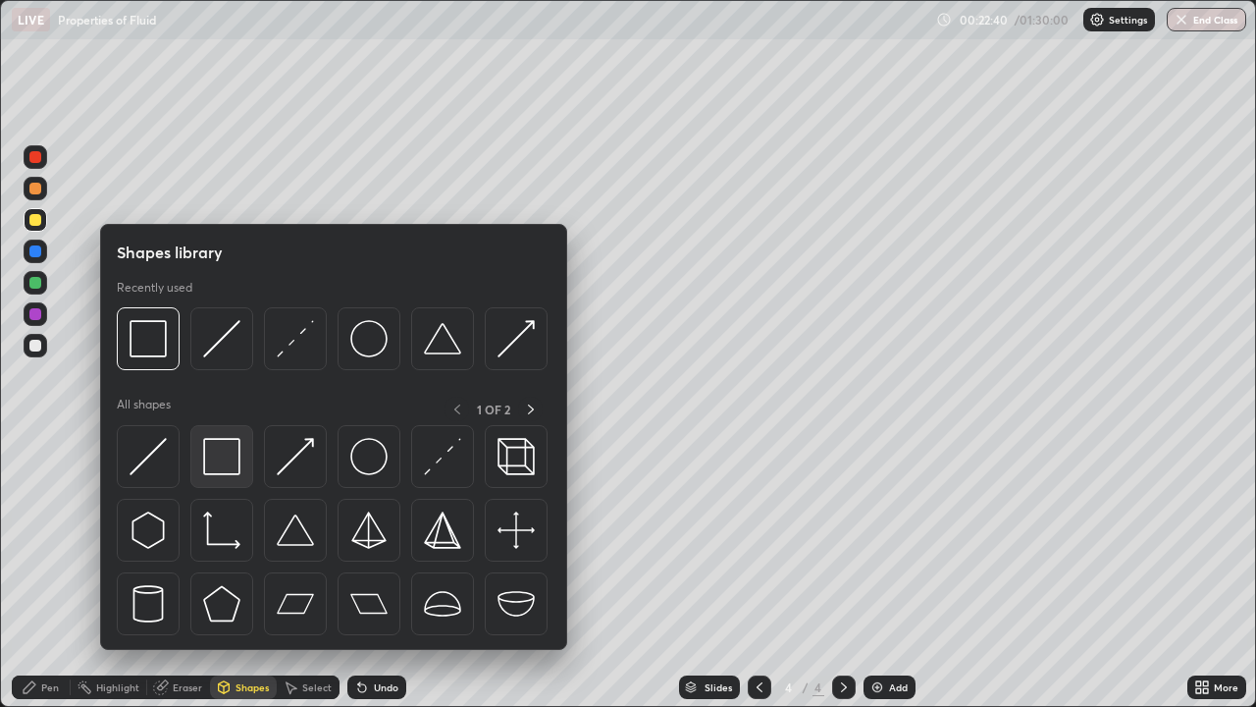
click at [225, 460] on img at bounding box center [221, 456] width 37 height 37
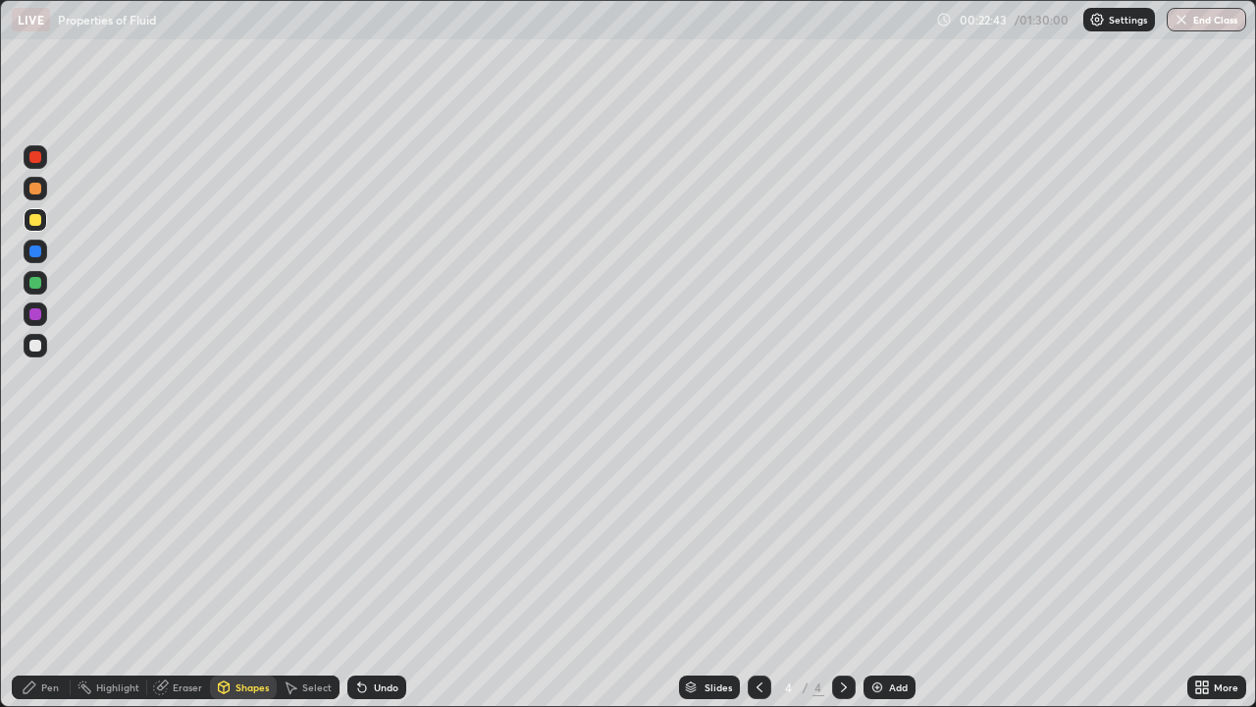
click at [236, 573] on div "Shapes" at bounding box center [252, 687] width 33 height 10
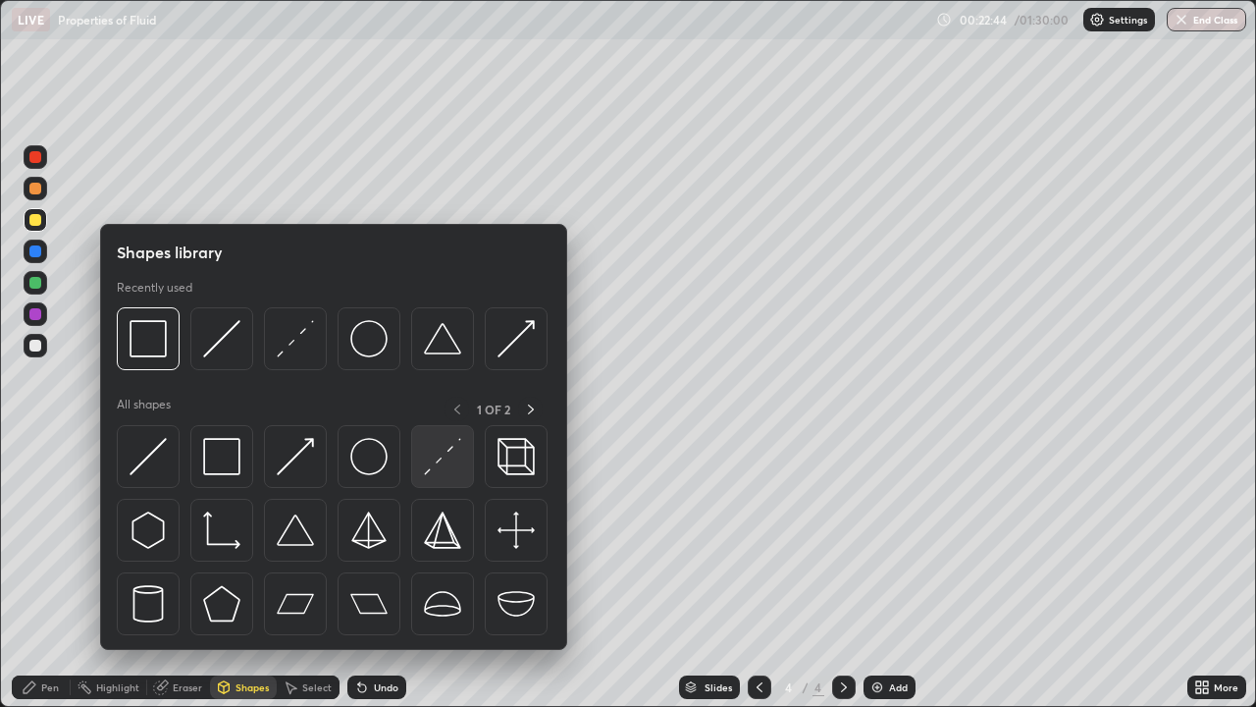
click at [435, 464] on img at bounding box center [442, 456] width 37 height 37
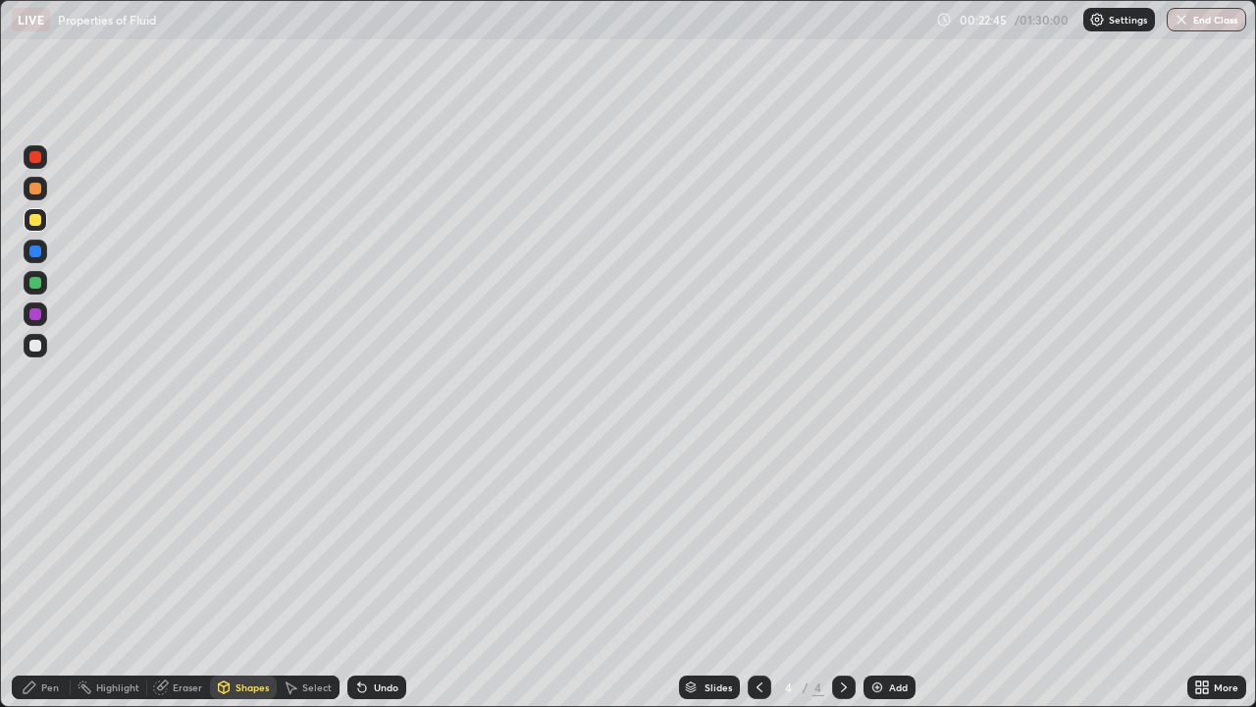
click at [36, 252] on div at bounding box center [35, 251] width 12 height 12
click at [51, 573] on div "Pen" at bounding box center [41, 687] width 59 height 24
click at [40, 344] on div at bounding box center [35, 346] width 12 height 12
click at [233, 573] on div "Shapes" at bounding box center [243, 687] width 67 height 24
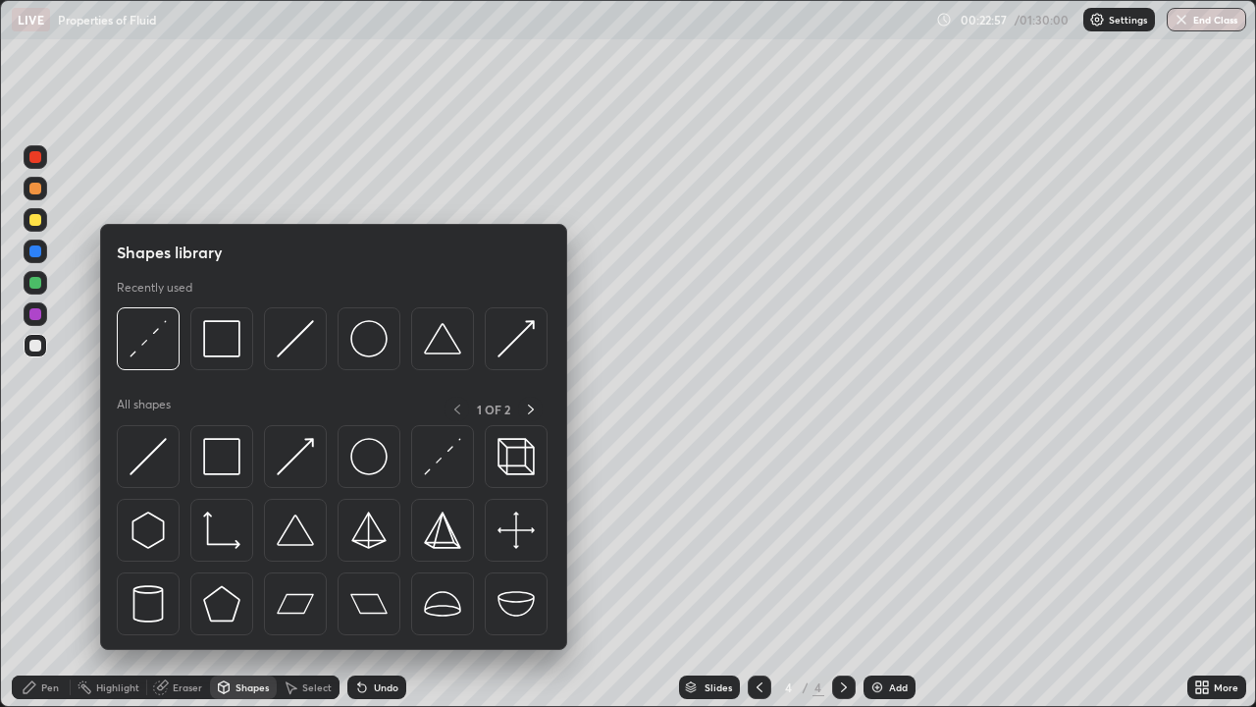
click at [367, 464] on img at bounding box center [368, 456] width 37 height 37
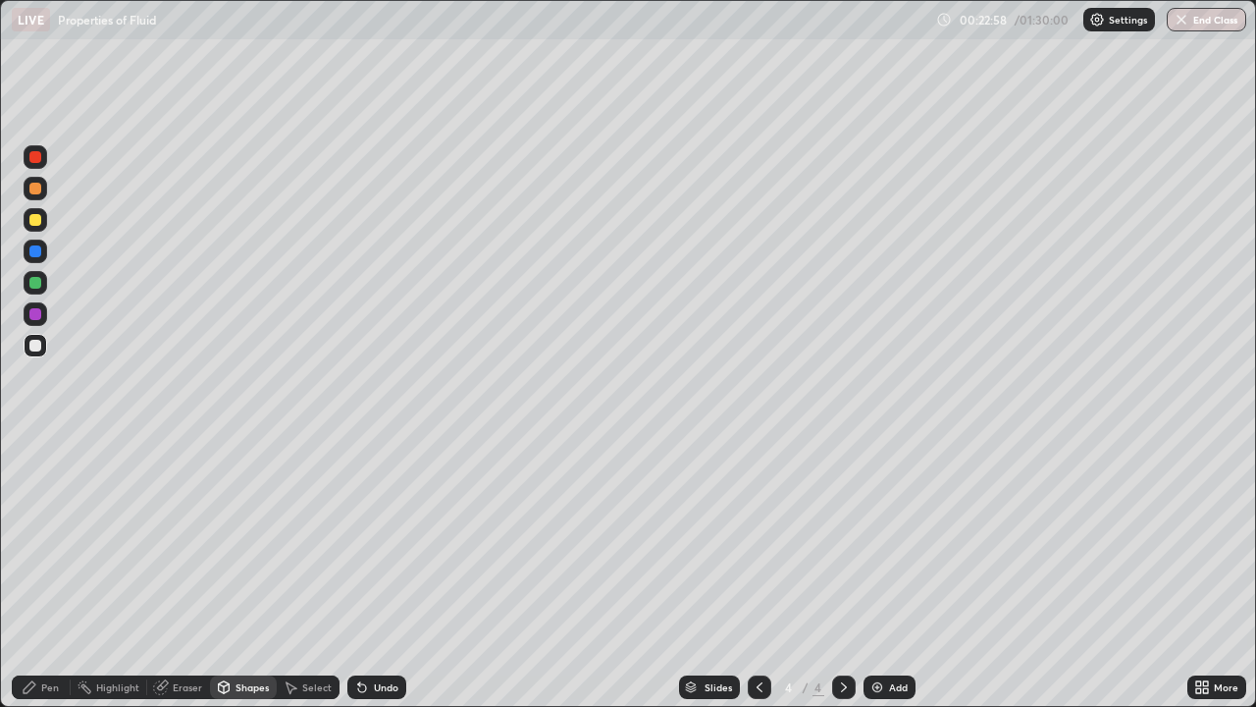
click at [40, 192] on div at bounding box center [35, 189] width 12 height 12
click at [179, 573] on div "Eraser" at bounding box center [187, 687] width 29 height 10
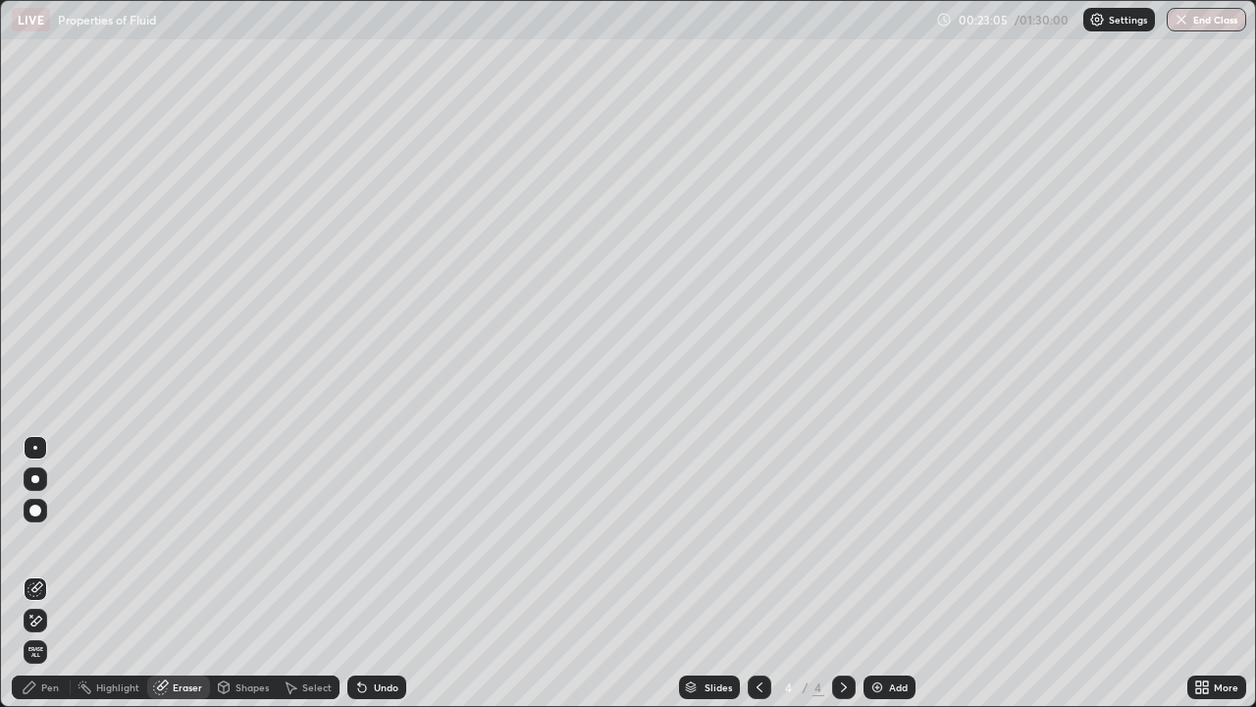
click at [41, 573] on icon at bounding box center [36, 587] width 11 height 10
click at [53, 573] on div "Pen" at bounding box center [50, 687] width 18 height 10
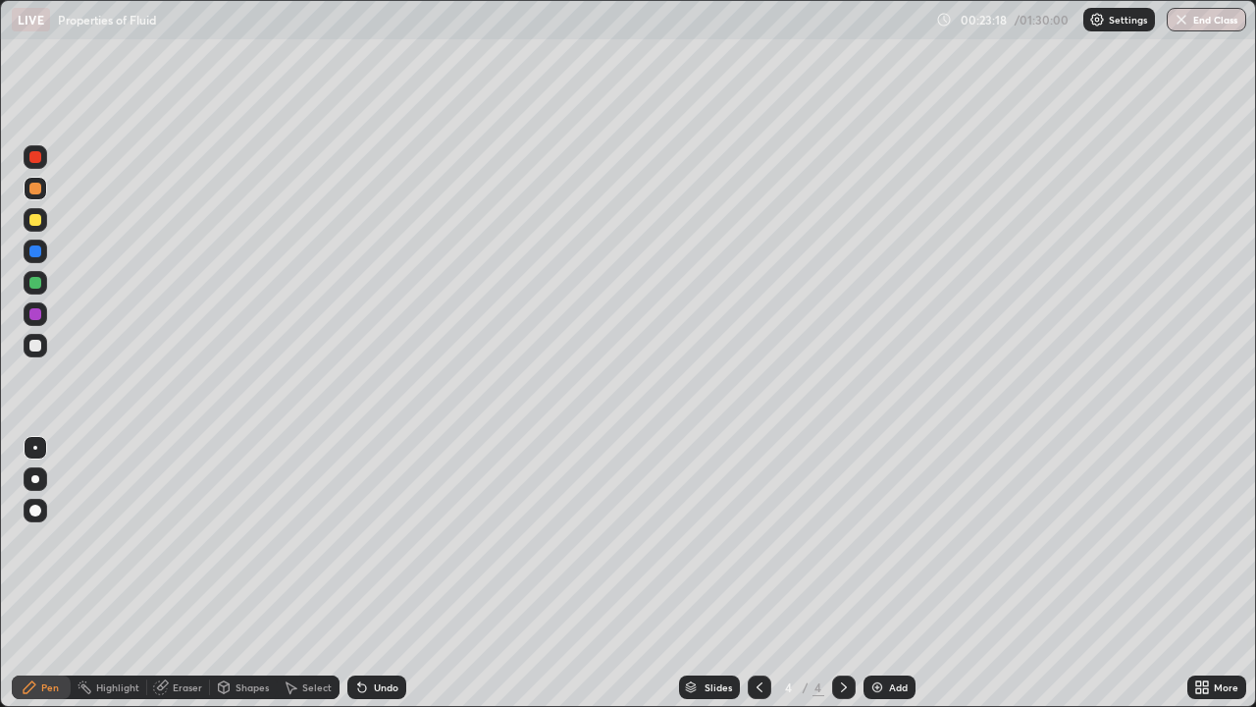
click at [39, 279] on div at bounding box center [35, 283] width 12 height 12
click at [374, 573] on div "Undo" at bounding box center [386, 687] width 25 height 10
click at [36, 346] on div at bounding box center [35, 346] width 12 height 12
click at [849, 573] on icon at bounding box center [844, 687] width 16 height 16
click at [882, 573] on img at bounding box center [878, 687] width 16 height 16
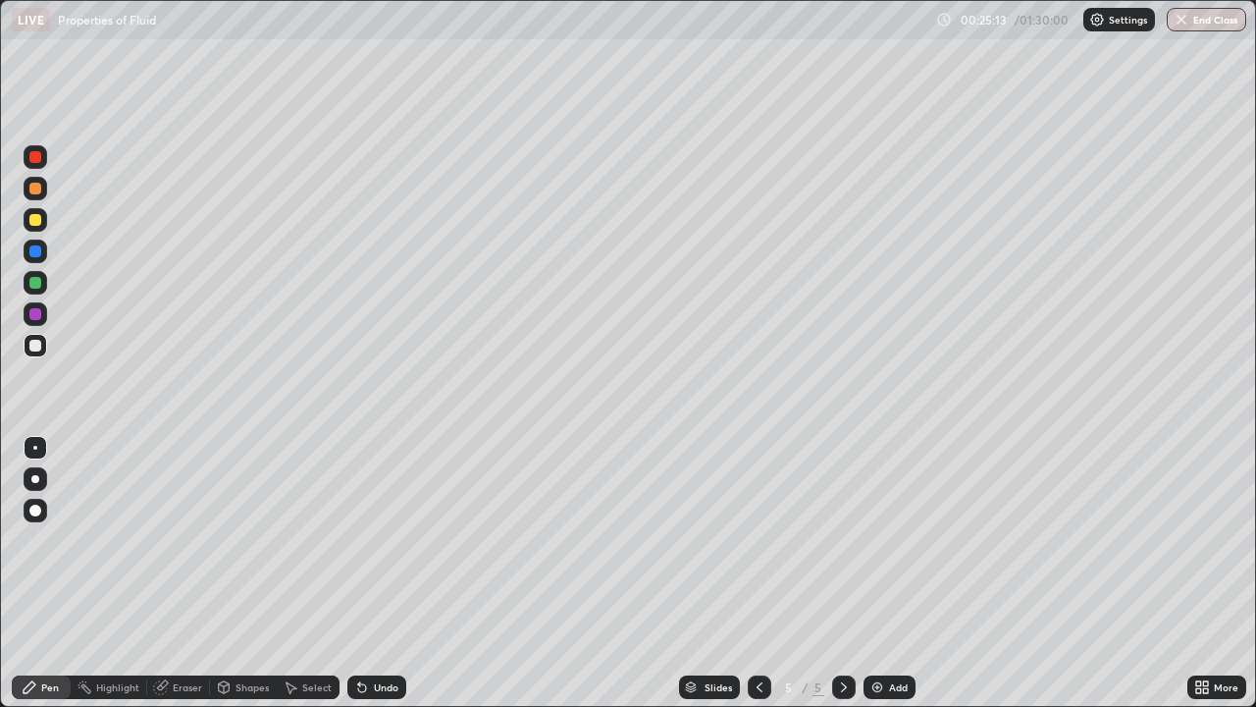
click at [756, 573] on icon at bounding box center [760, 687] width 16 height 16
click at [846, 573] on div at bounding box center [844, 687] width 24 height 24
click at [842, 573] on icon at bounding box center [844, 687] width 16 height 16
click at [755, 573] on icon at bounding box center [760, 687] width 16 height 16
click at [42, 188] on div at bounding box center [36, 189] width 24 height 24
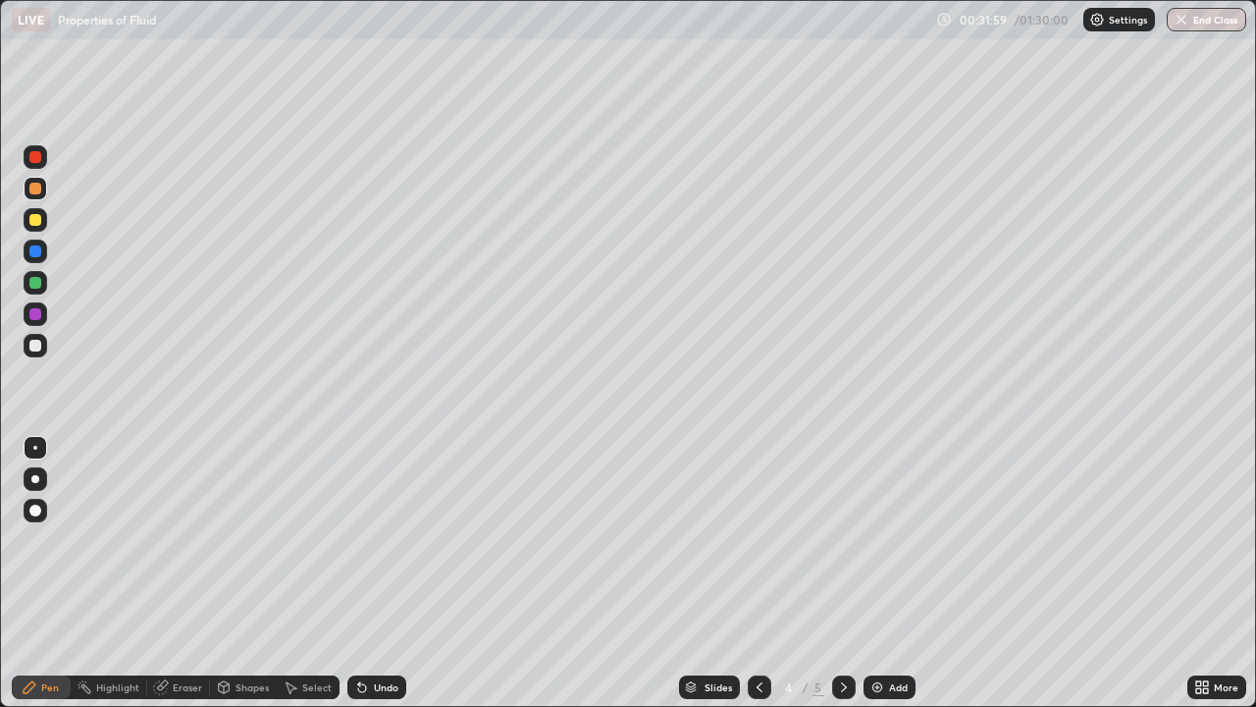
click at [375, 573] on div "Undo" at bounding box center [376, 687] width 59 height 24
click at [850, 573] on div at bounding box center [844, 687] width 24 height 24
click at [32, 217] on div at bounding box center [35, 220] width 12 height 12
click at [758, 573] on icon at bounding box center [760, 687] width 16 height 16
click at [842, 573] on icon at bounding box center [844, 687] width 16 height 16
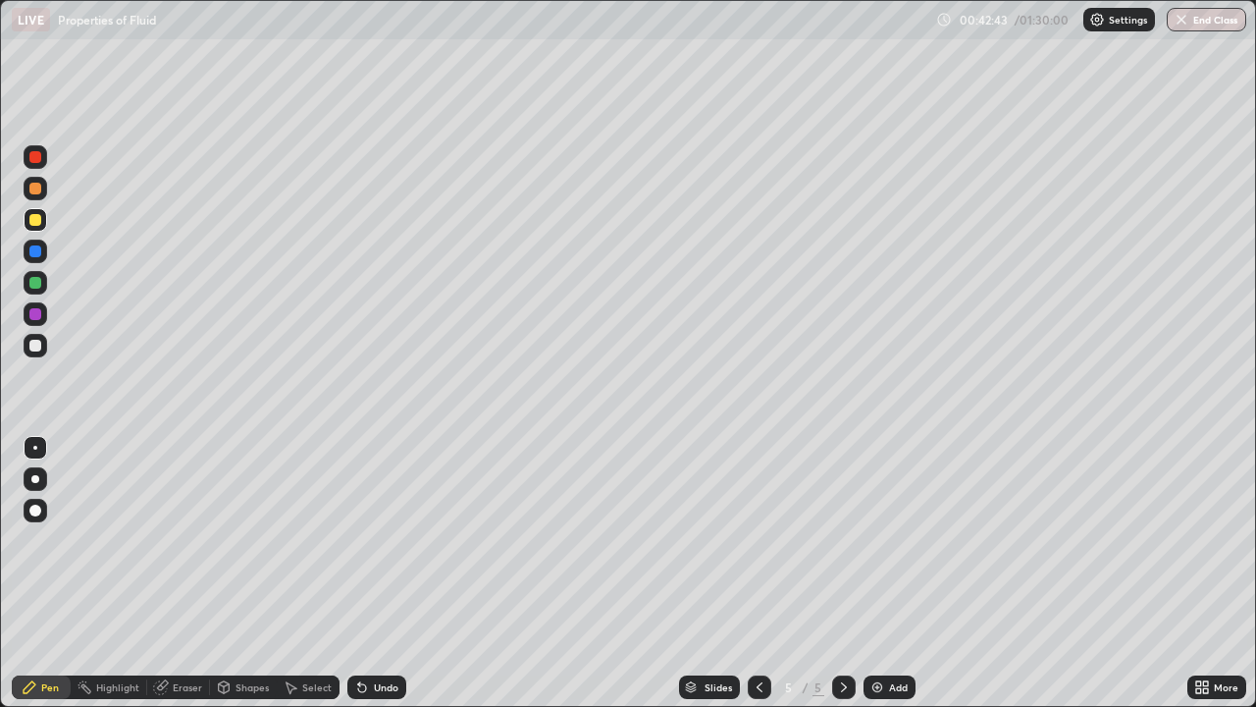
click at [755, 573] on icon at bounding box center [760, 687] width 16 height 16
click at [844, 573] on icon at bounding box center [844, 687] width 16 height 16
click at [876, 573] on img at bounding box center [878, 687] width 16 height 16
click at [50, 573] on div "Pen" at bounding box center [50, 687] width 18 height 10
click at [359, 573] on icon at bounding box center [362, 688] width 8 height 8
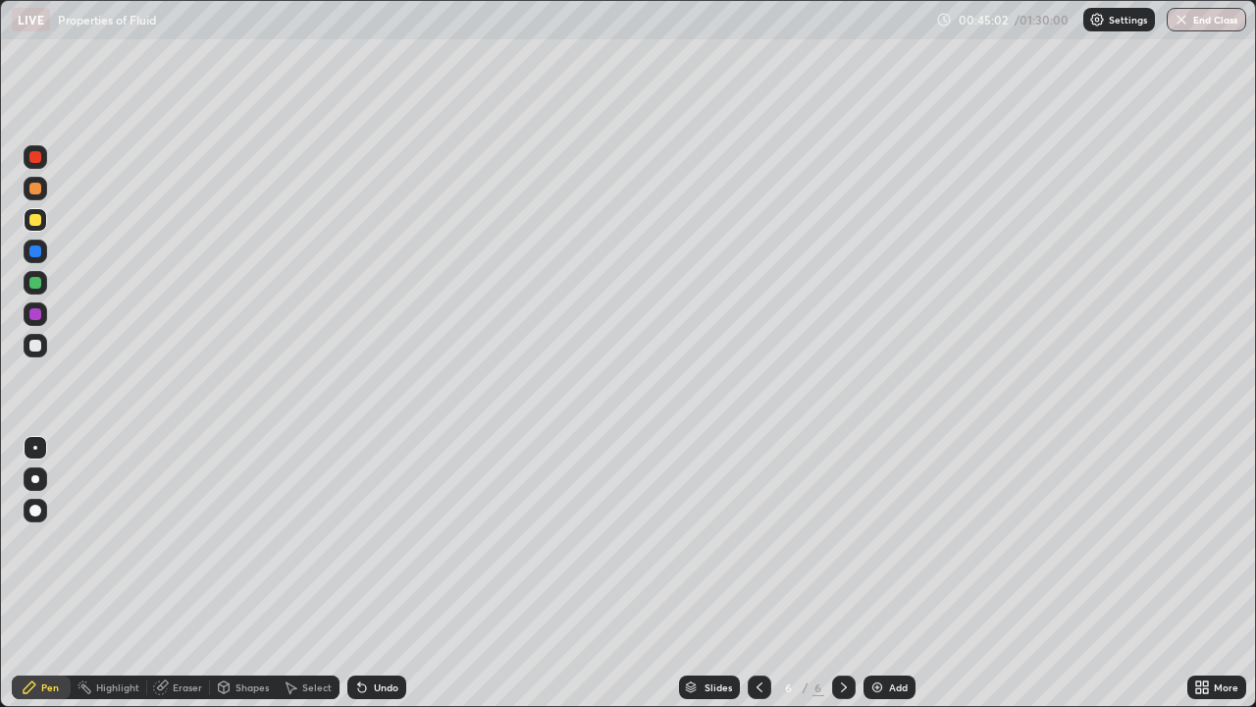
click at [362, 573] on icon at bounding box center [362, 688] width 8 height 8
click at [374, 573] on div "Undo" at bounding box center [386, 687] width 25 height 10
click at [39, 348] on div at bounding box center [35, 346] width 12 height 12
click at [42, 189] on div at bounding box center [36, 189] width 24 height 24
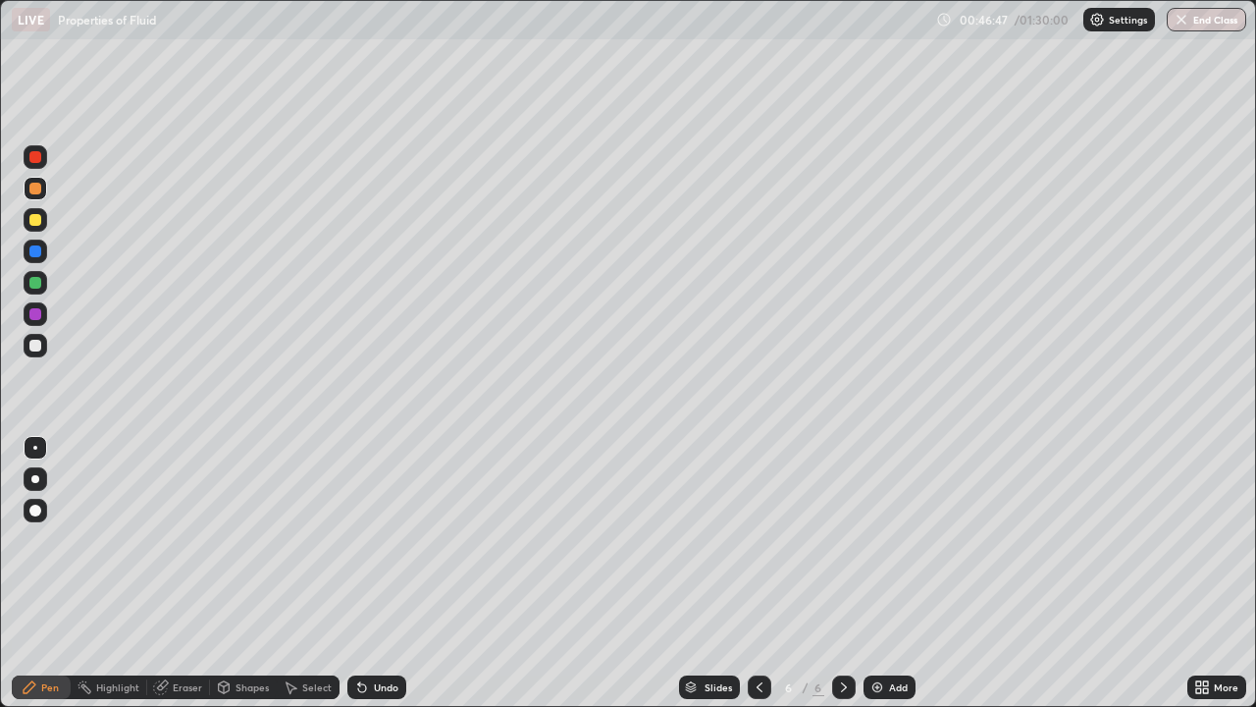
click at [42, 344] on div at bounding box center [36, 346] width 24 height 24
click at [842, 573] on icon at bounding box center [844, 687] width 16 height 16
click at [876, 573] on img at bounding box center [878, 687] width 16 height 16
click at [36, 220] on div at bounding box center [35, 220] width 12 height 12
click at [38, 343] on div at bounding box center [35, 346] width 12 height 12
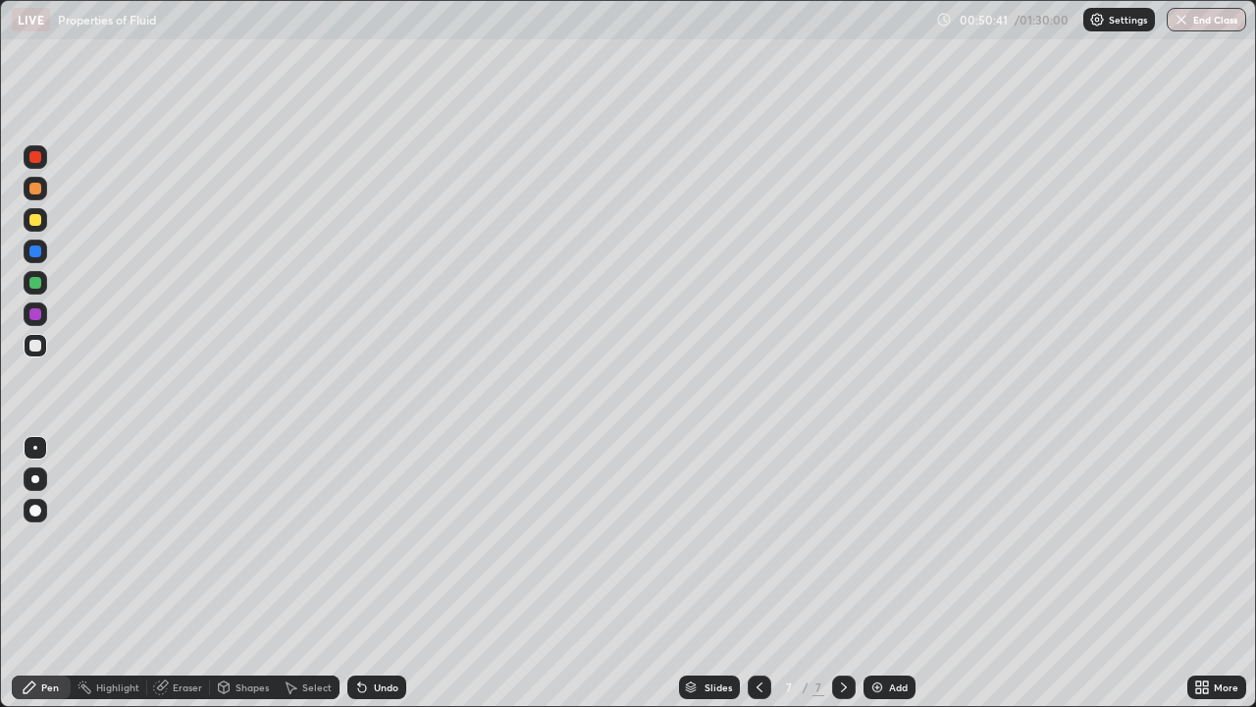
click at [384, 573] on div "Undo" at bounding box center [386, 687] width 25 height 10
click at [844, 573] on icon at bounding box center [844, 687] width 16 height 16
click at [873, 573] on div "Add" at bounding box center [890, 687] width 52 height 24
click at [43, 313] on div at bounding box center [36, 314] width 24 height 24
click at [760, 573] on icon at bounding box center [760, 687] width 16 height 16
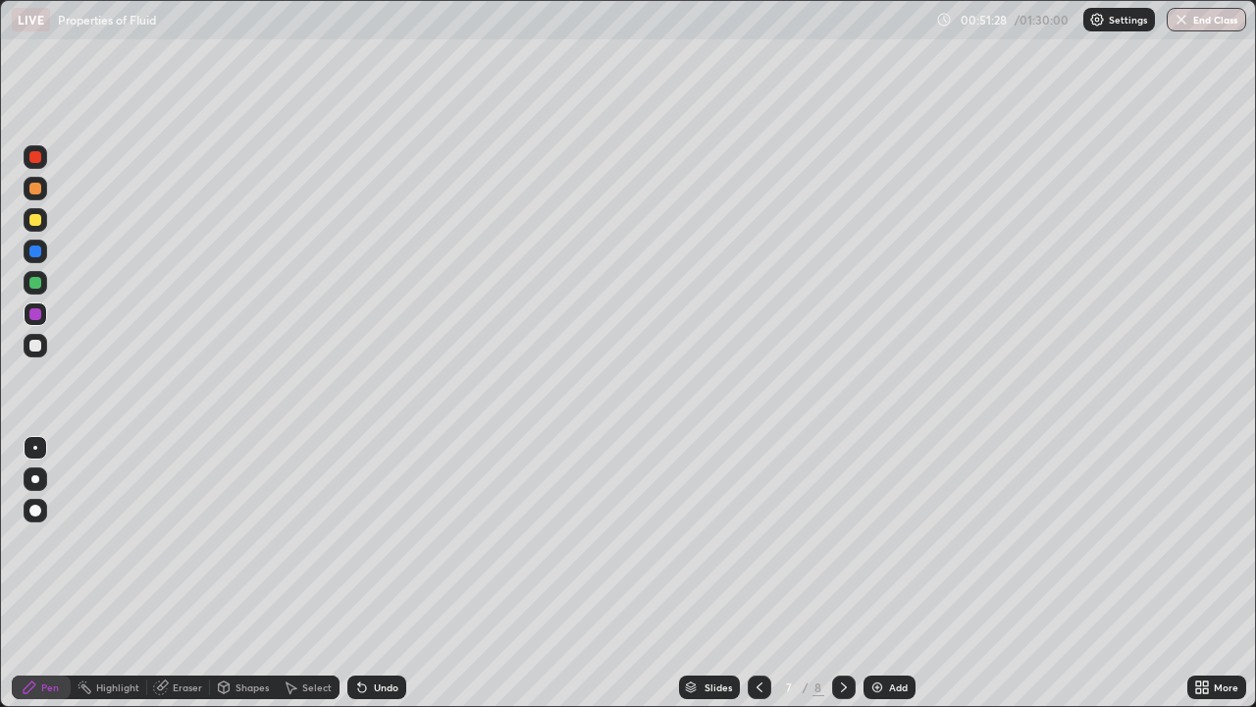
click at [756, 573] on icon at bounding box center [760, 687] width 16 height 16
click at [755, 573] on icon at bounding box center [760, 687] width 16 height 16
click at [841, 573] on icon at bounding box center [844, 687] width 16 height 16
click at [762, 573] on icon at bounding box center [760, 687] width 16 height 16
click at [753, 573] on icon at bounding box center [760, 687] width 16 height 16
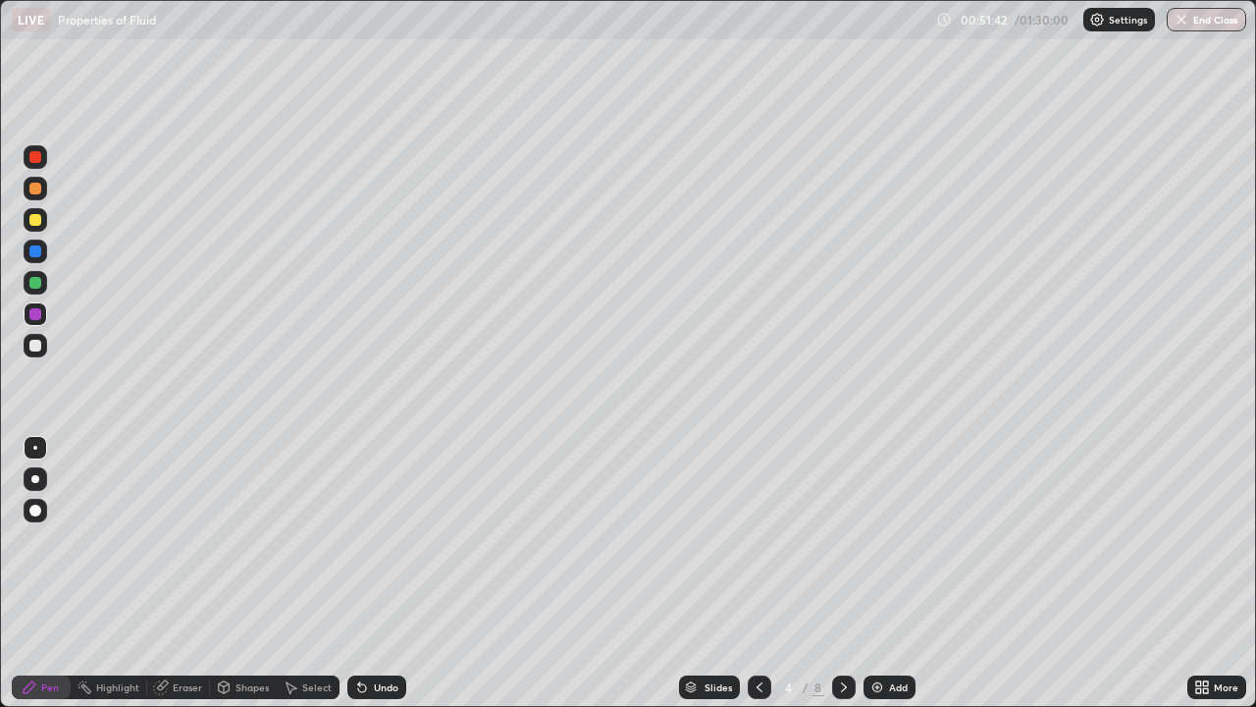
click at [842, 573] on icon at bounding box center [844, 687] width 16 height 16
click at [842, 573] on icon at bounding box center [844, 687] width 6 height 10
click at [842, 573] on icon at bounding box center [844, 687] width 16 height 16
click at [45, 222] on div at bounding box center [36, 220] width 24 height 24
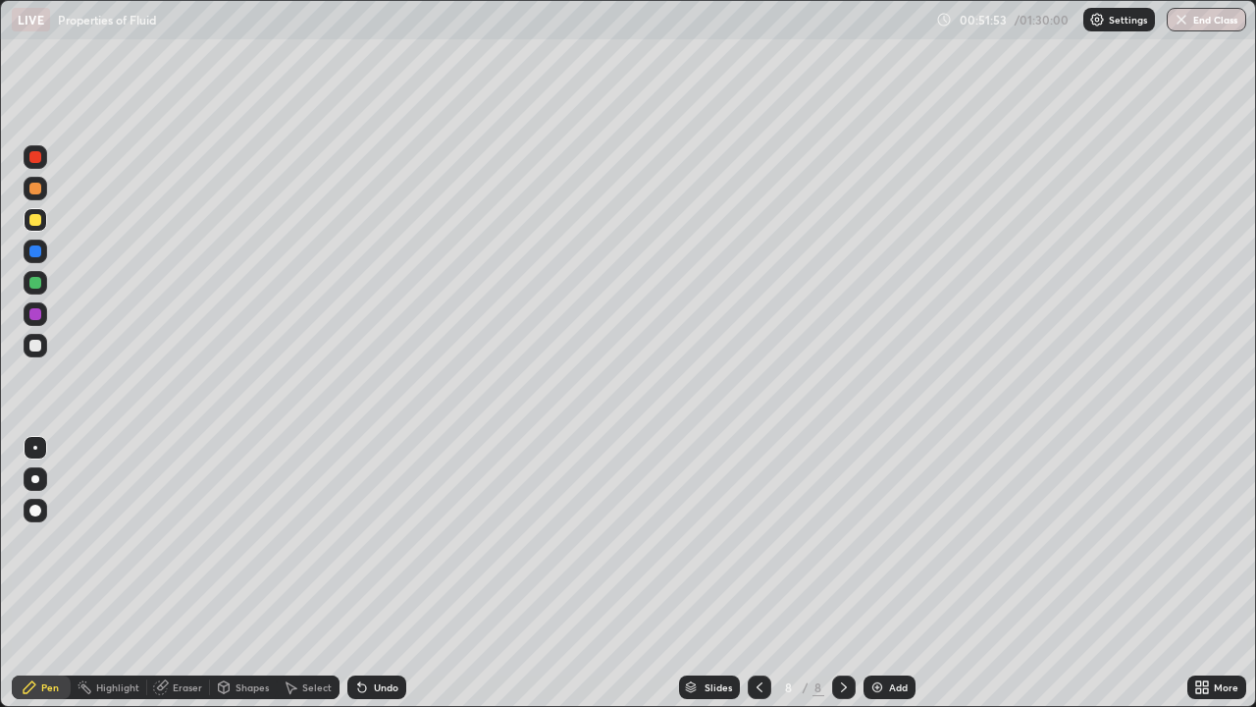
click at [759, 573] on icon at bounding box center [760, 687] width 6 height 10
click at [833, 573] on div at bounding box center [844, 687] width 24 height 24
click at [375, 573] on div "Undo" at bounding box center [386, 687] width 25 height 10
click at [373, 573] on div "Undo" at bounding box center [376, 687] width 59 height 24
click at [377, 573] on div "Undo" at bounding box center [376, 687] width 59 height 24
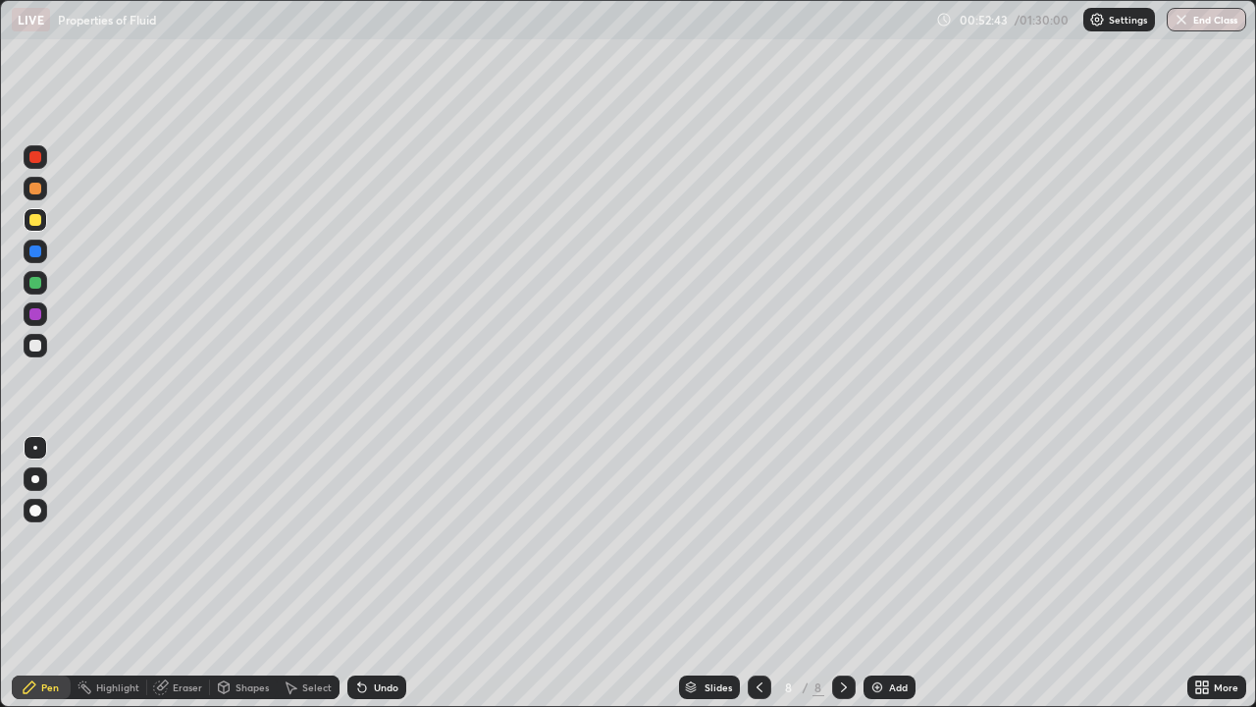
click at [36, 344] on div at bounding box center [35, 346] width 12 height 12
click at [755, 573] on icon at bounding box center [760, 687] width 16 height 16
click at [46, 285] on div at bounding box center [36, 283] width 24 height 24
click at [836, 573] on icon at bounding box center [844, 687] width 16 height 16
click at [760, 573] on icon at bounding box center [760, 687] width 16 height 16
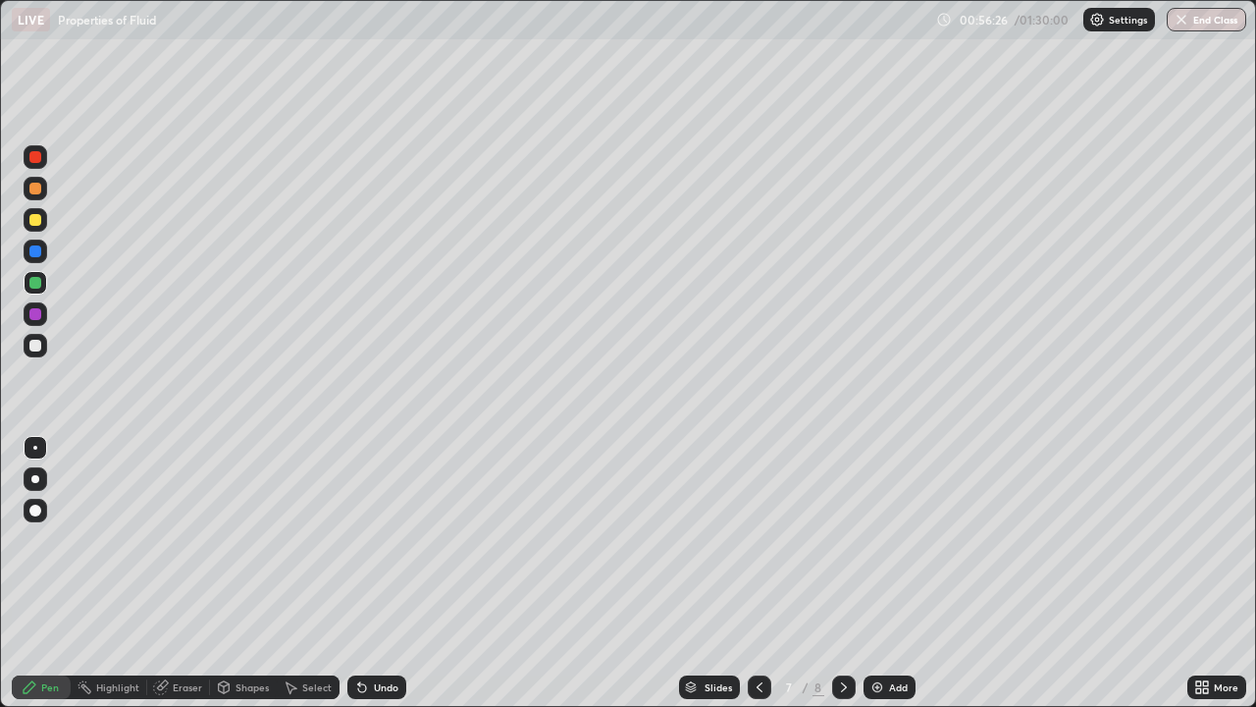
click at [840, 573] on icon at bounding box center [844, 687] width 16 height 16
click at [768, 573] on div at bounding box center [760, 687] width 24 height 24
click at [381, 573] on div "Undo" at bounding box center [376, 687] width 59 height 24
click at [37, 219] on div at bounding box center [35, 220] width 12 height 12
click at [41, 196] on div at bounding box center [36, 189] width 24 height 24
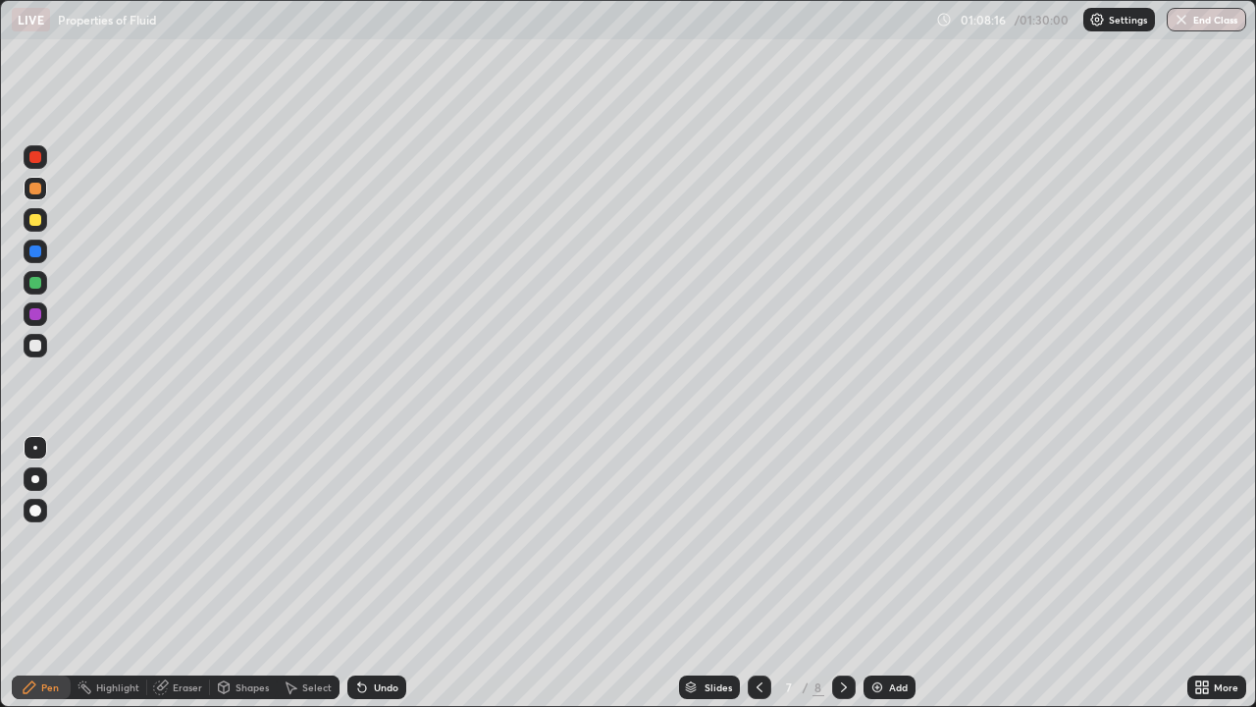
click at [894, 573] on div "Add" at bounding box center [890, 687] width 52 height 24
click at [42, 346] on div at bounding box center [36, 346] width 24 height 24
click at [37, 252] on div at bounding box center [35, 251] width 12 height 12
click at [37, 348] on div at bounding box center [35, 346] width 12 height 12
click at [36, 314] on div at bounding box center [35, 314] width 12 height 12
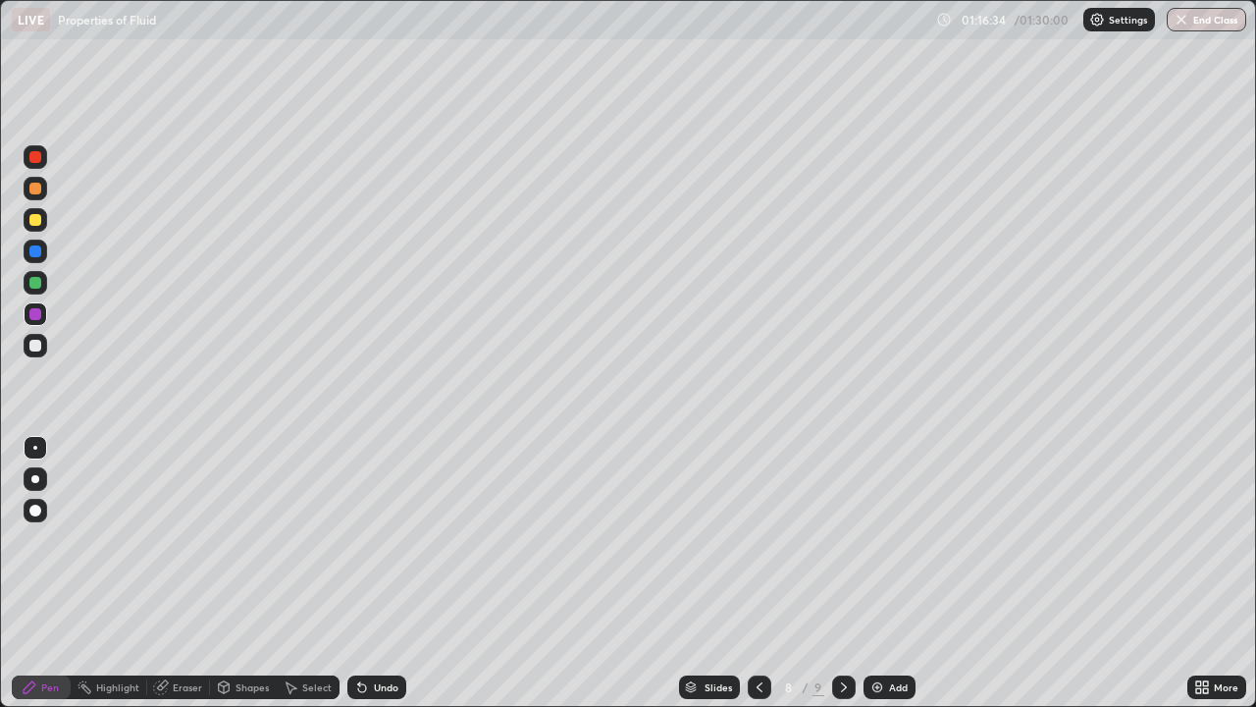
click at [1203, 573] on icon at bounding box center [1205, 683] width 5 height 5
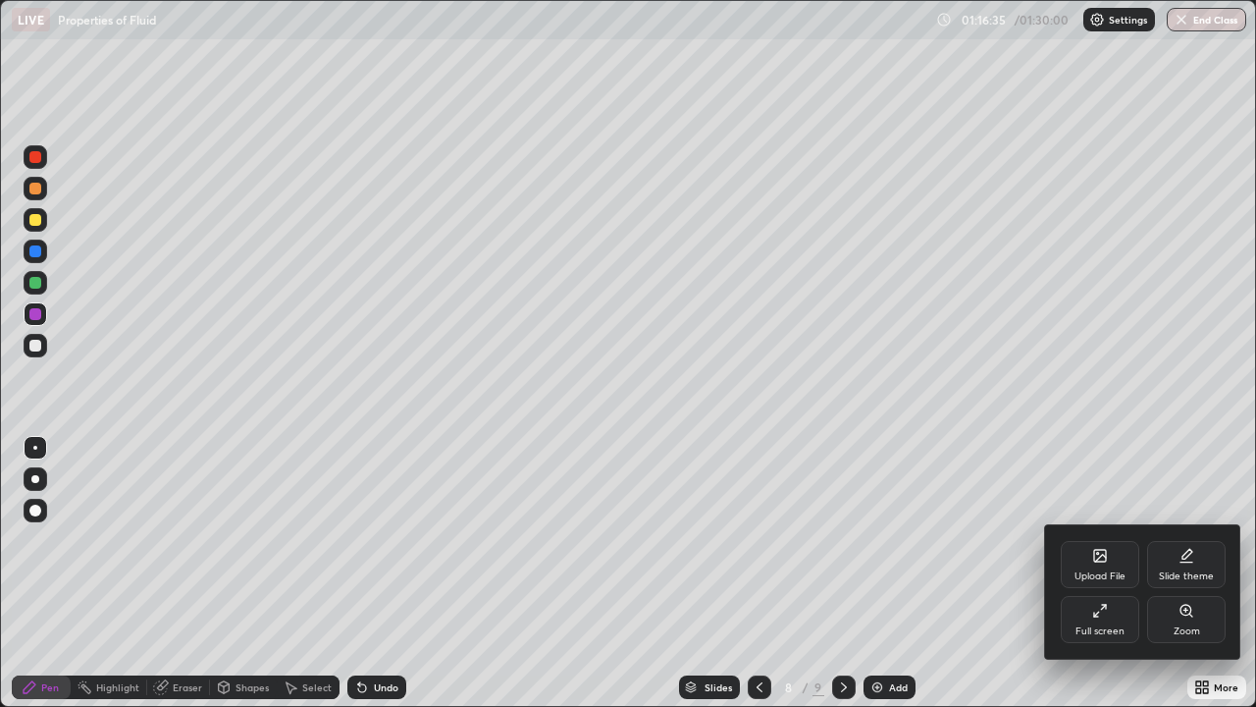
click at [1115, 573] on div "Full screen" at bounding box center [1100, 631] width 49 height 10
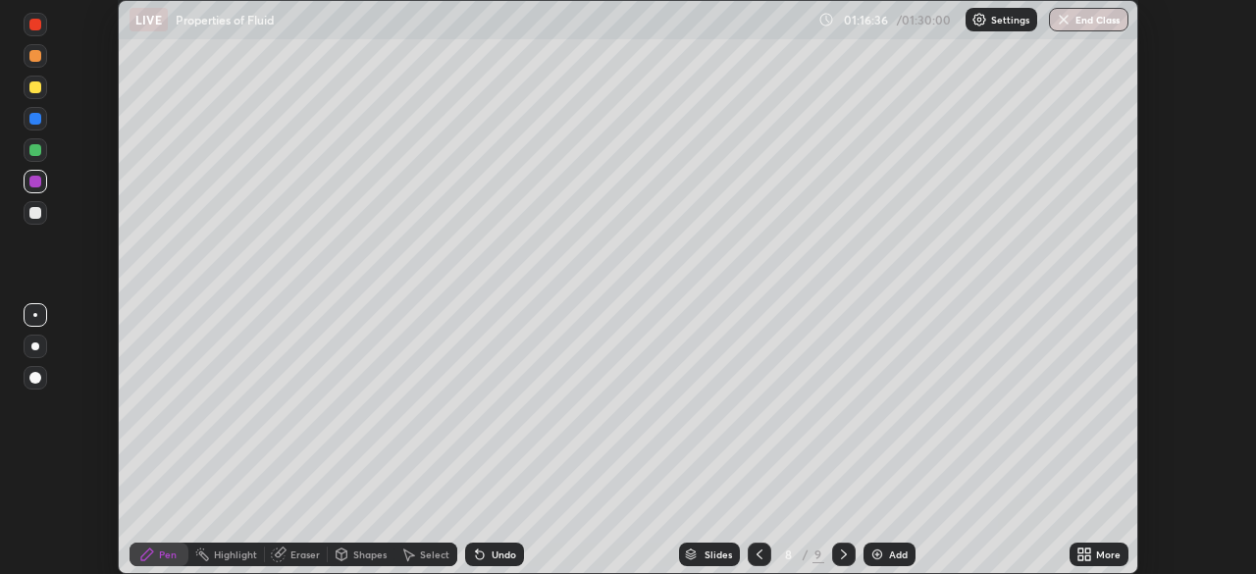
scroll to position [97572, 96890]
click at [1087, 20] on button "End Class" at bounding box center [1088, 20] width 79 height 24
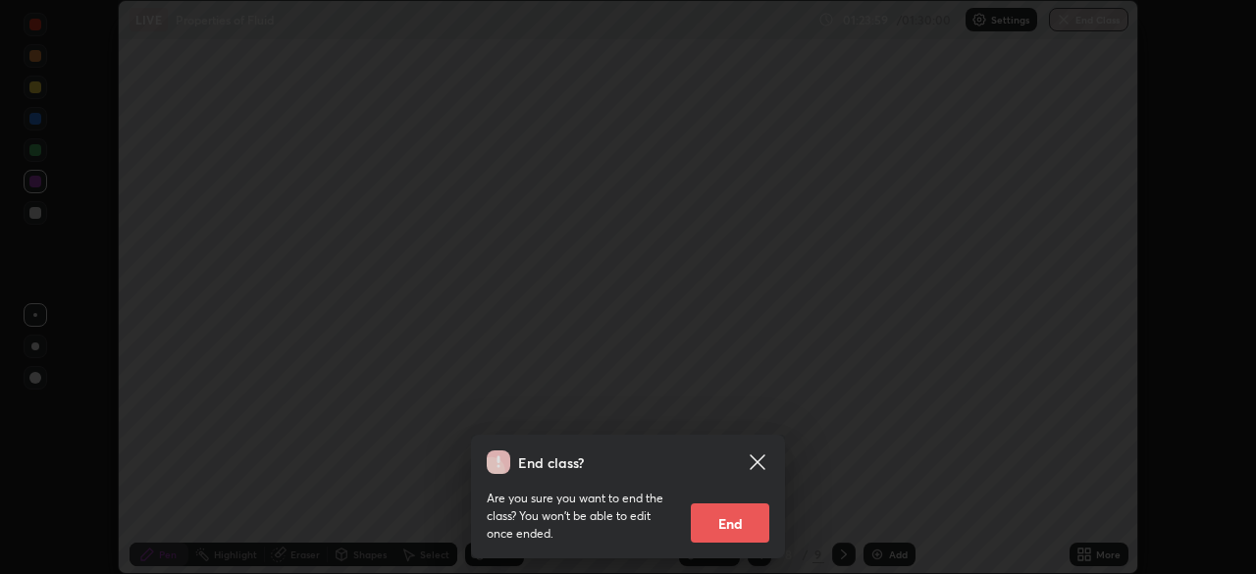
click at [746, 517] on button "End" at bounding box center [730, 522] width 79 height 39
